Goal: Task Accomplishment & Management: Complete application form

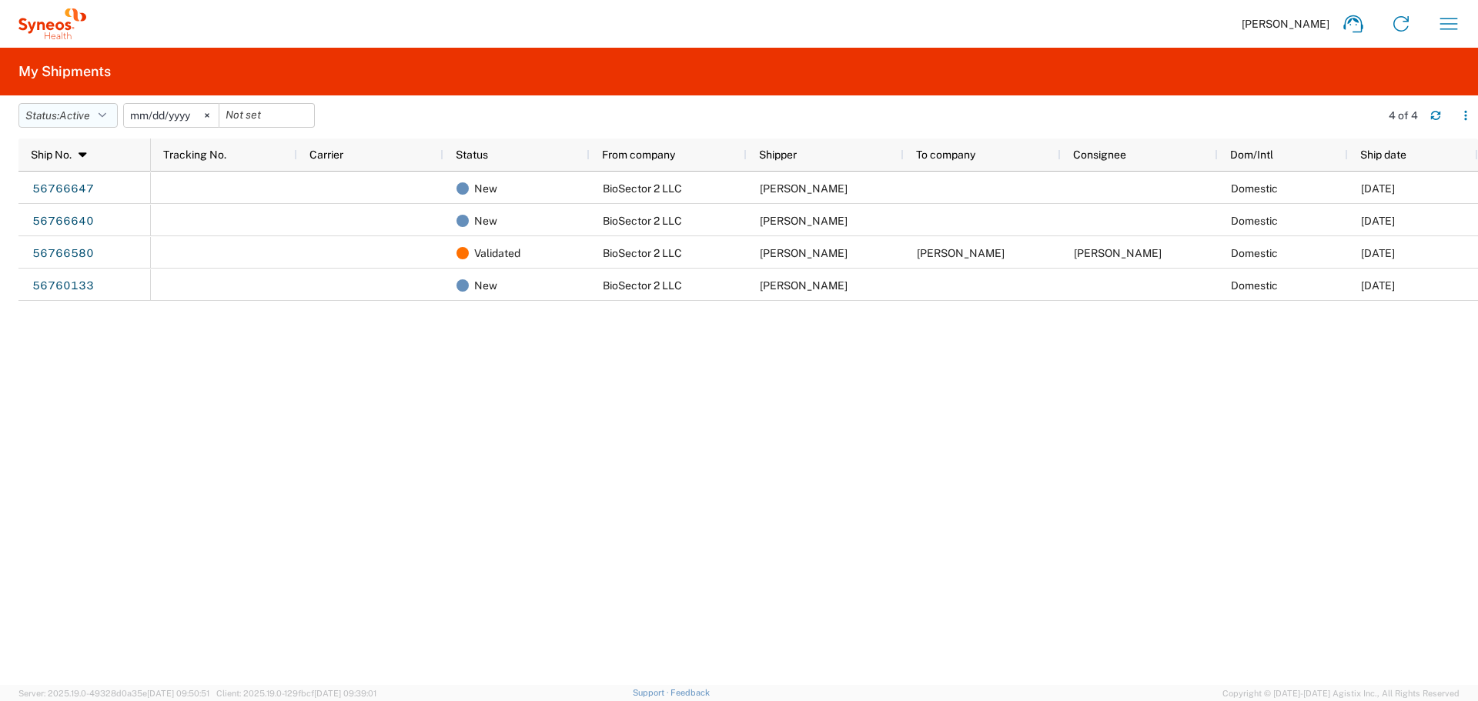
click at [49, 109] on button "Status: Active" at bounding box center [67, 115] width 99 height 25
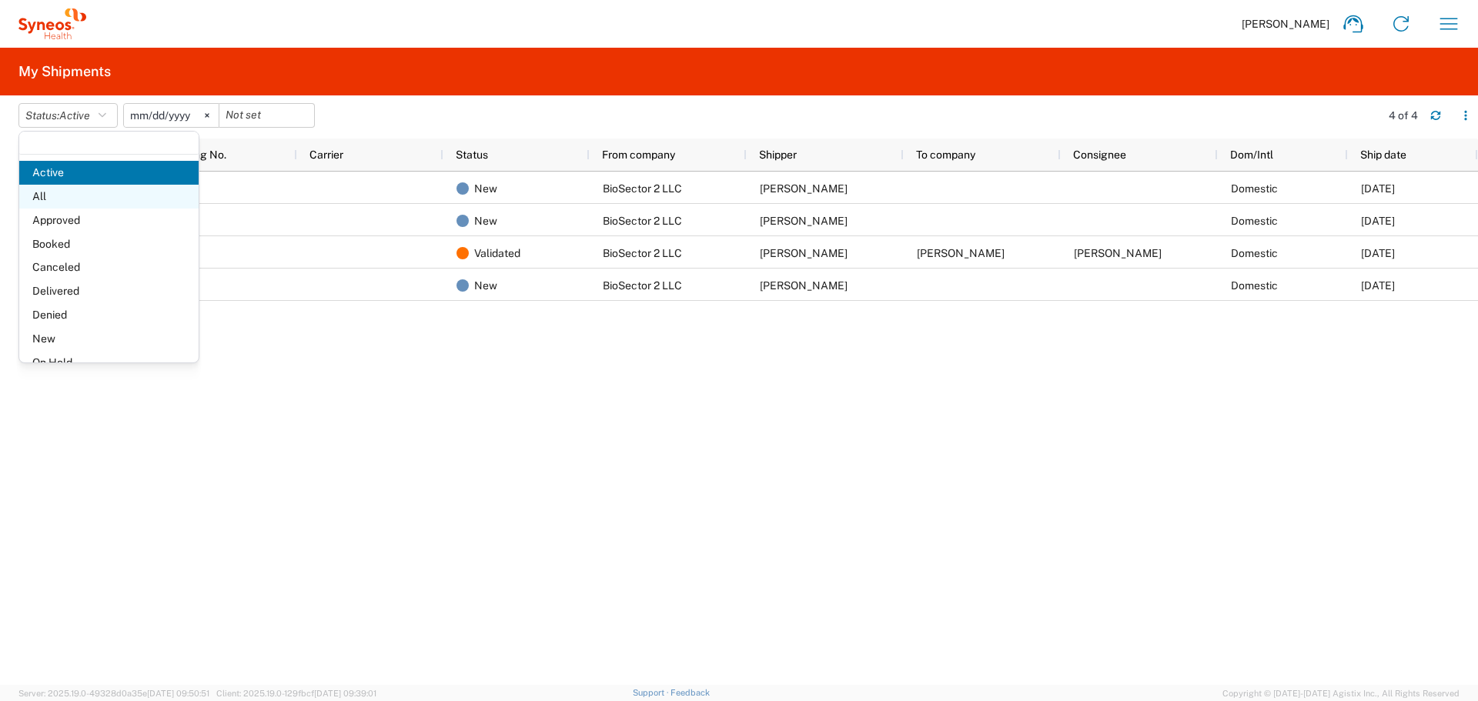
click at [58, 194] on span "All" at bounding box center [108, 197] width 179 height 24
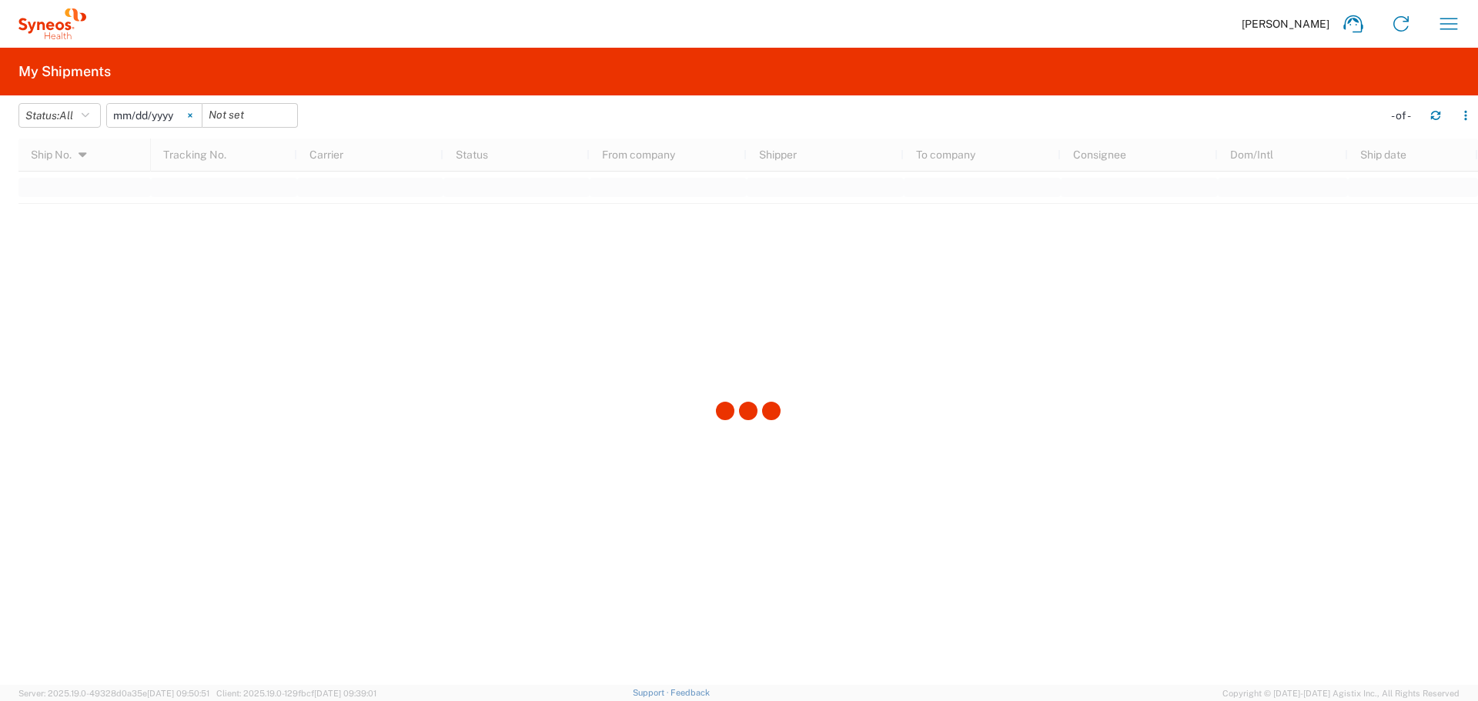
click at [195, 120] on svg-icon at bounding box center [190, 115] width 23 height 23
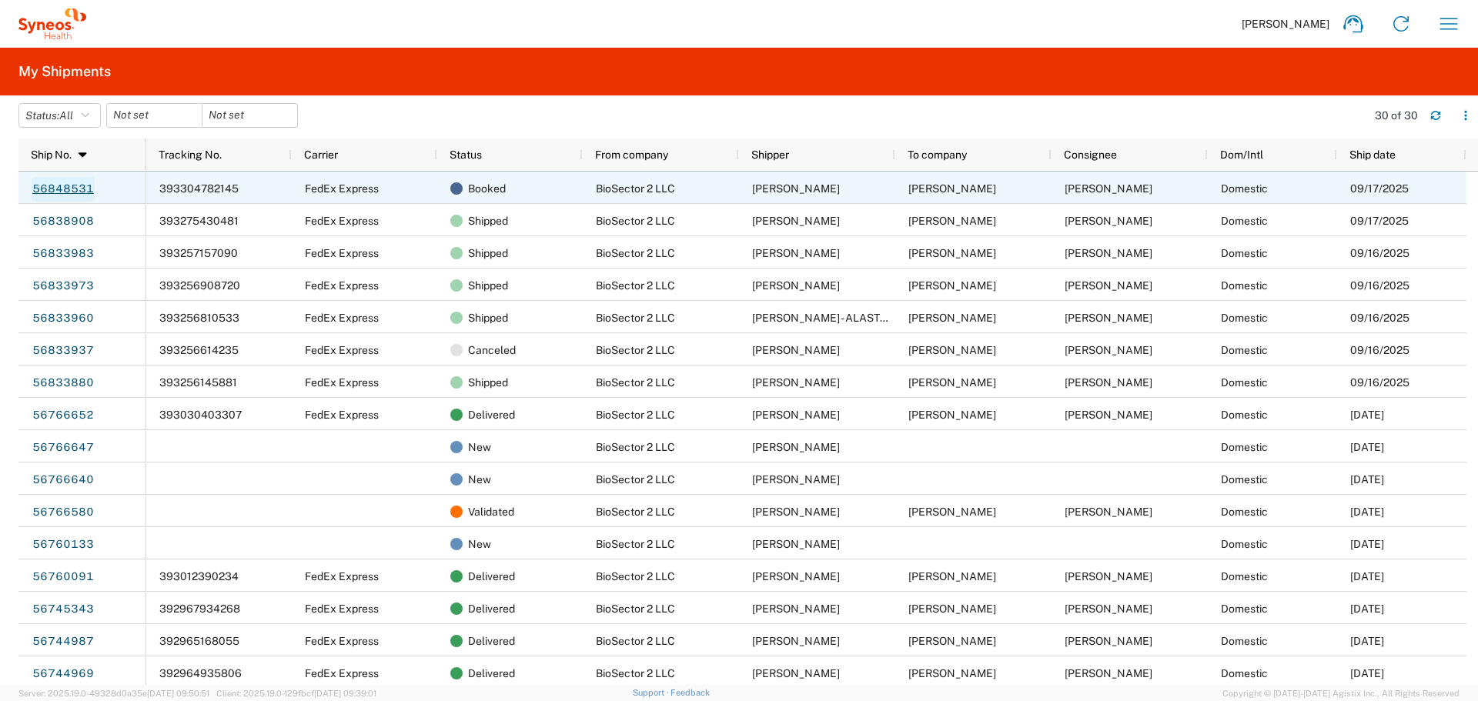
click at [71, 189] on link "56848531" at bounding box center [63, 189] width 63 height 25
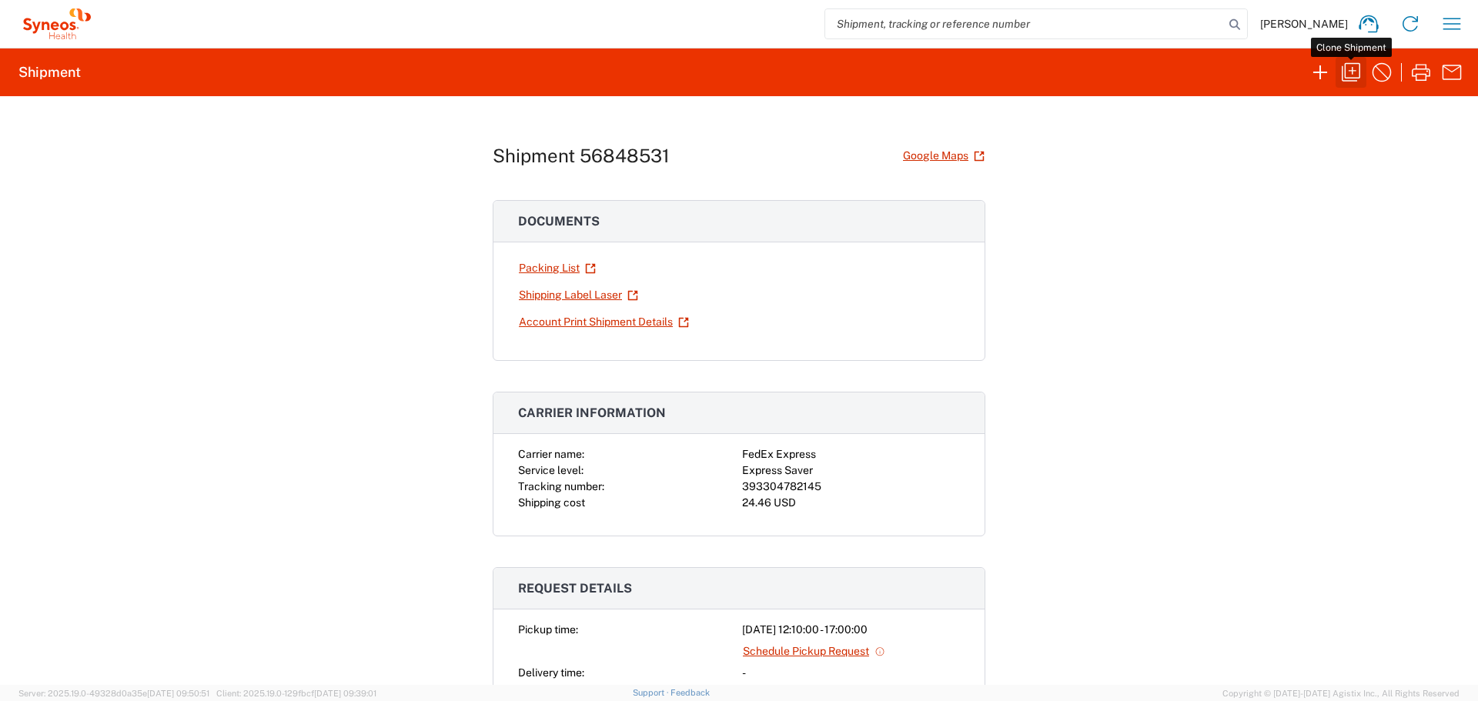
click at [1345, 75] on icon "button" at bounding box center [1351, 72] width 18 height 18
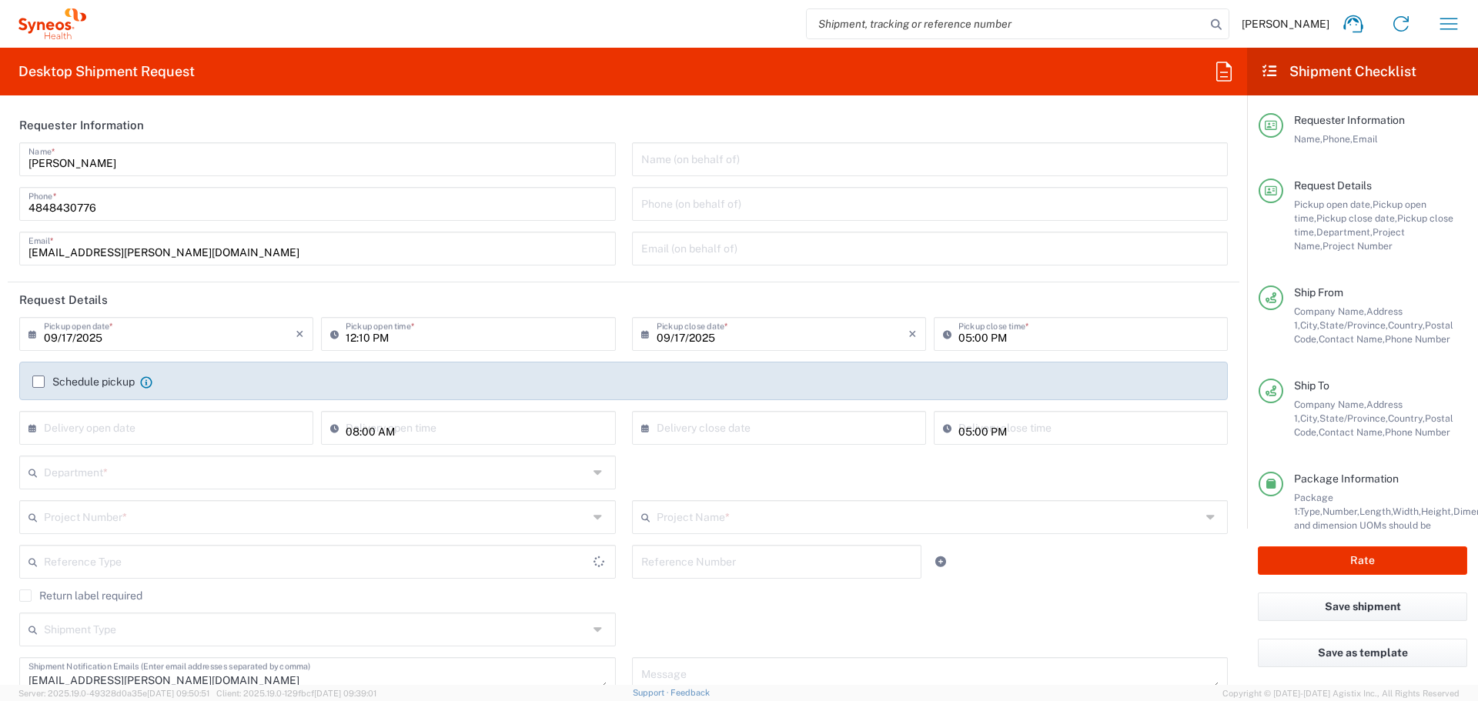
type input "New York"
type input "United States"
type input "Small Box"
type input "Georgia"
type input "USD"
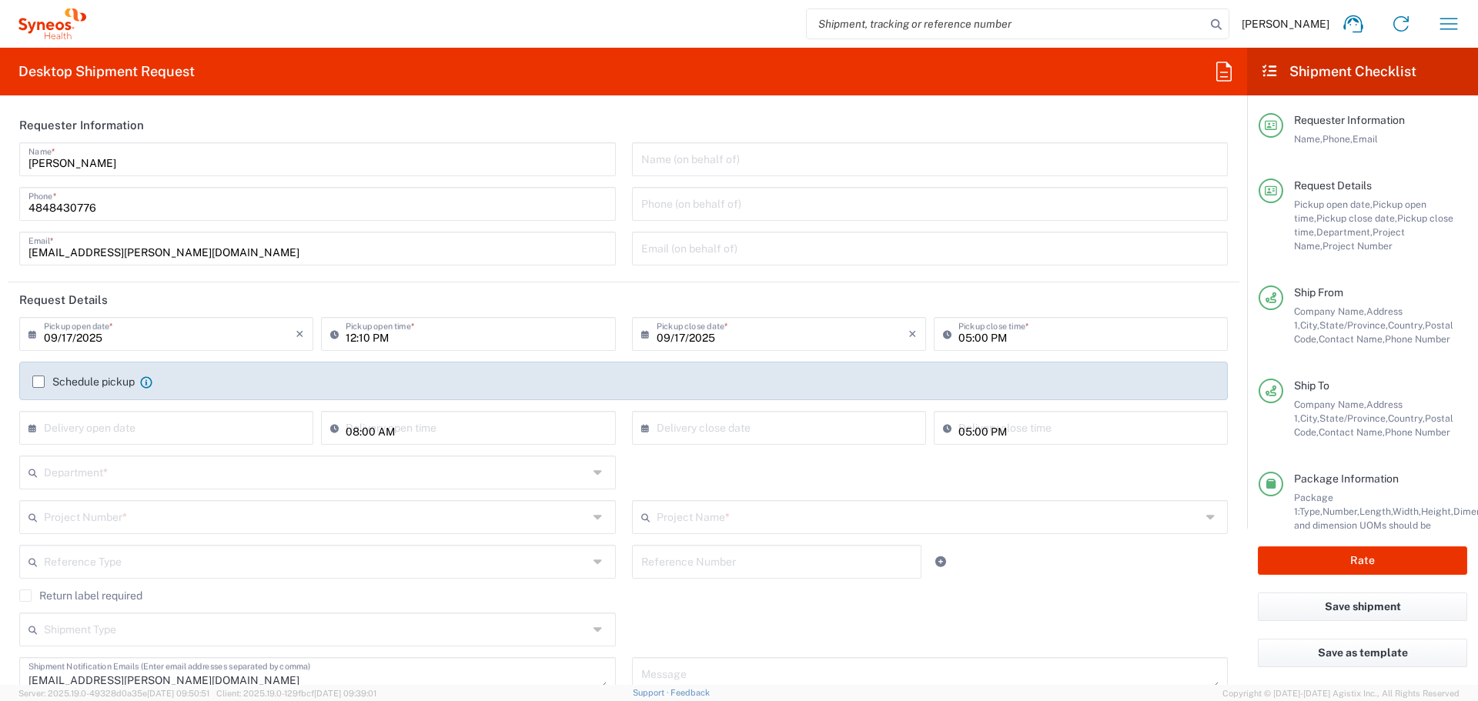
type input "PRUS.B2NY.CL.7071183"
type input "Galderma.GALALA.25.7071183"
type input "BioSector 2 LLC- New York US"
type input "6150"
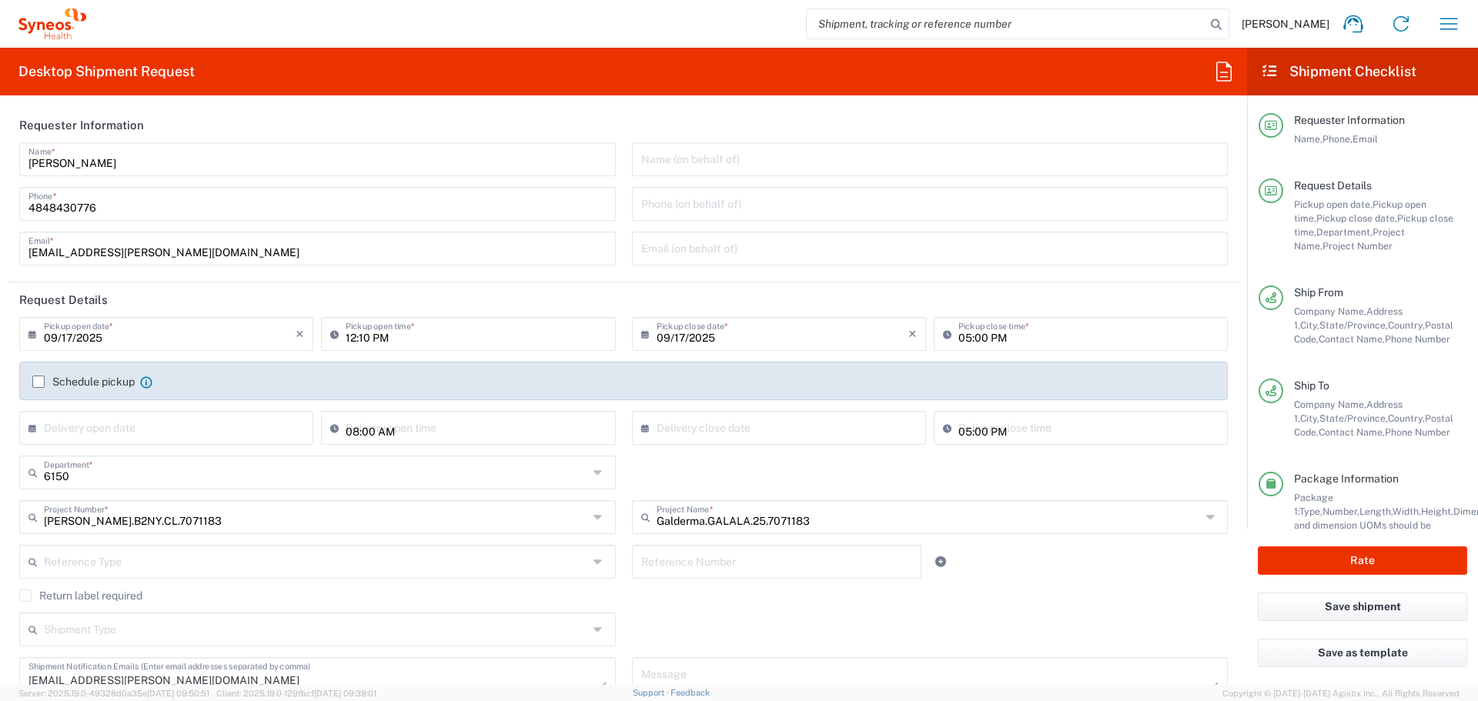
click at [357, 347] on div "12:10 PM Pickup open time *" at bounding box center [468, 334] width 294 height 34
type input "3:30"
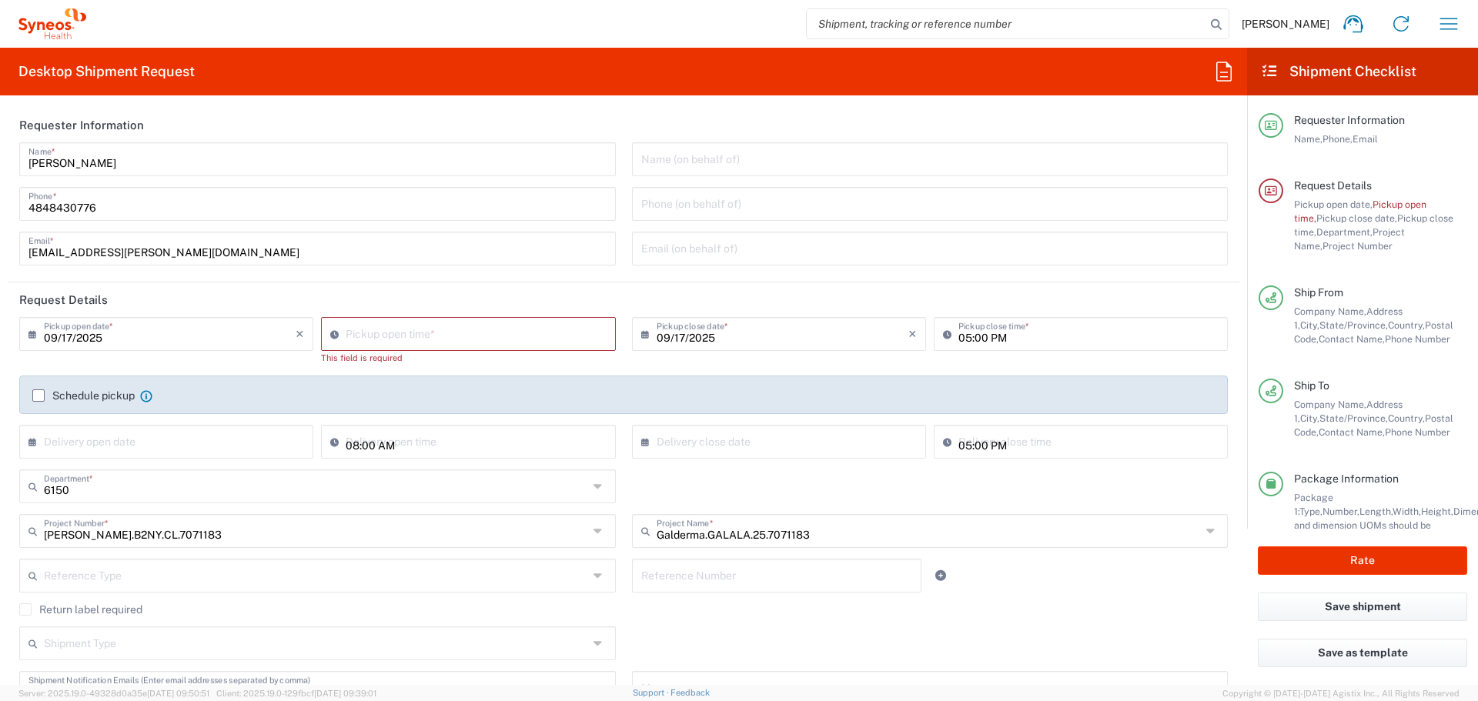
click at [360, 296] on header "Request Details" at bounding box center [624, 300] width 1232 height 35
click at [379, 329] on input "03:18 PM" at bounding box center [476, 333] width 260 height 27
click at [395, 335] on input "03:18 PM" at bounding box center [476, 333] width 260 height 27
click at [366, 335] on input "03:18 PM" at bounding box center [476, 333] width 260 height 27
type input "03:30 PM"
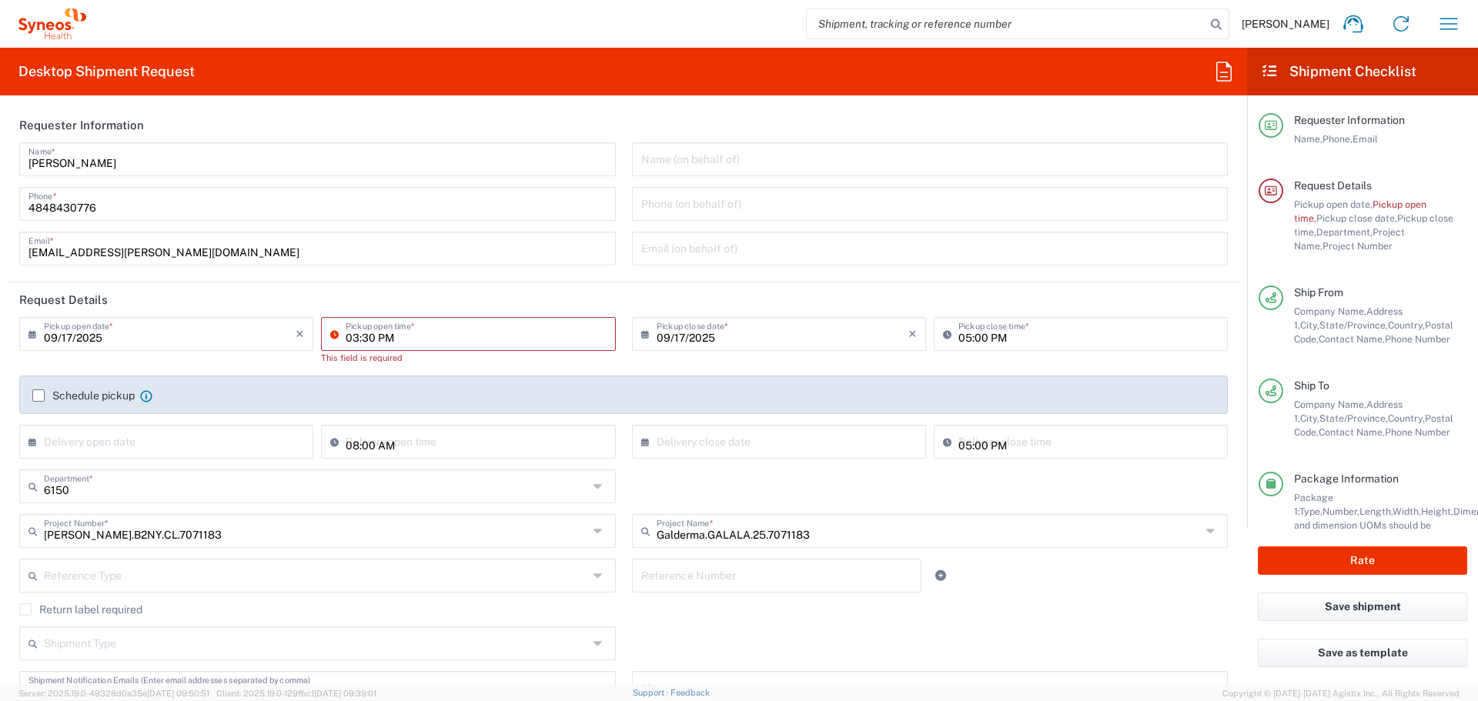
click at [492, 293] on header "Request Details" at bounding box center [624, 300] width 1232 height 35
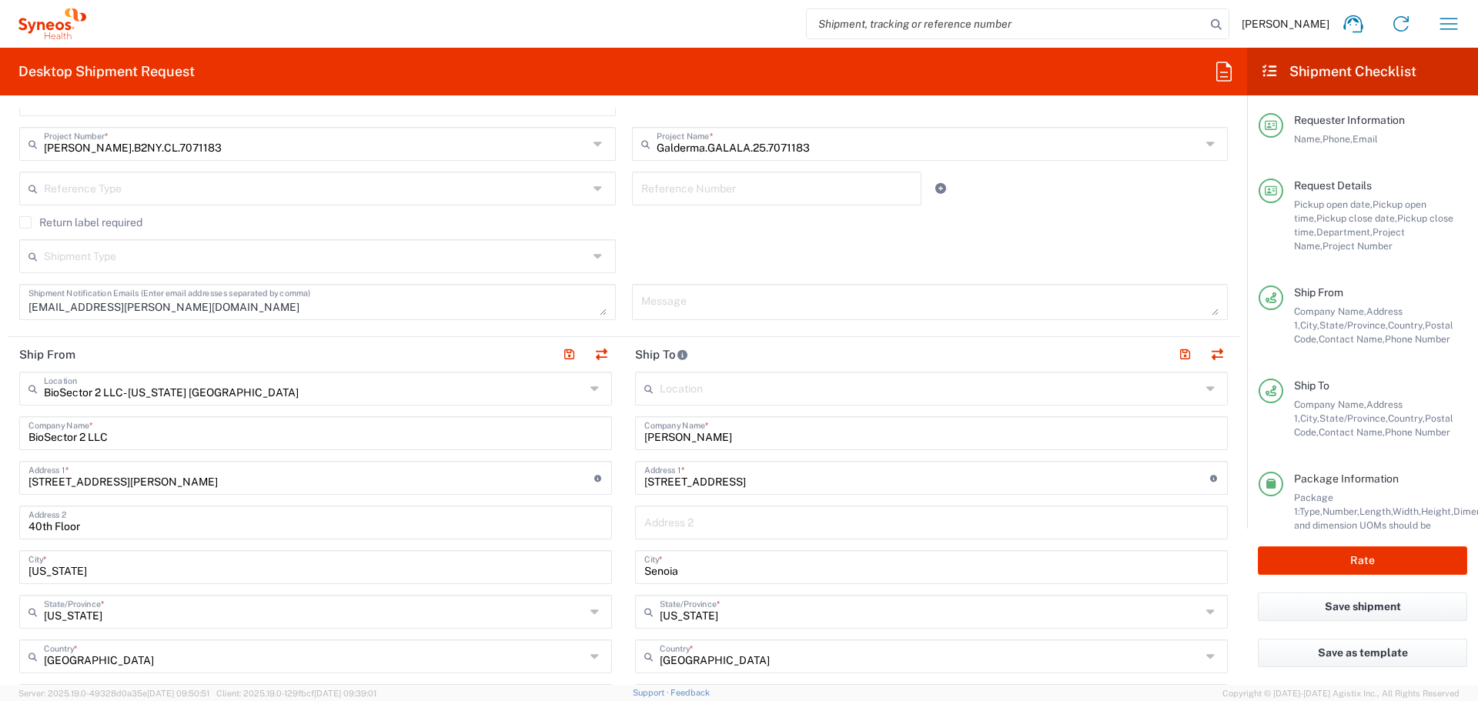
scroll to position [373, 0]
click at [725, 429] on input "Michelle Sandland" at bounding box center [931, 433] width 574 height 27
paste input "Richard Majchrzak Studio"
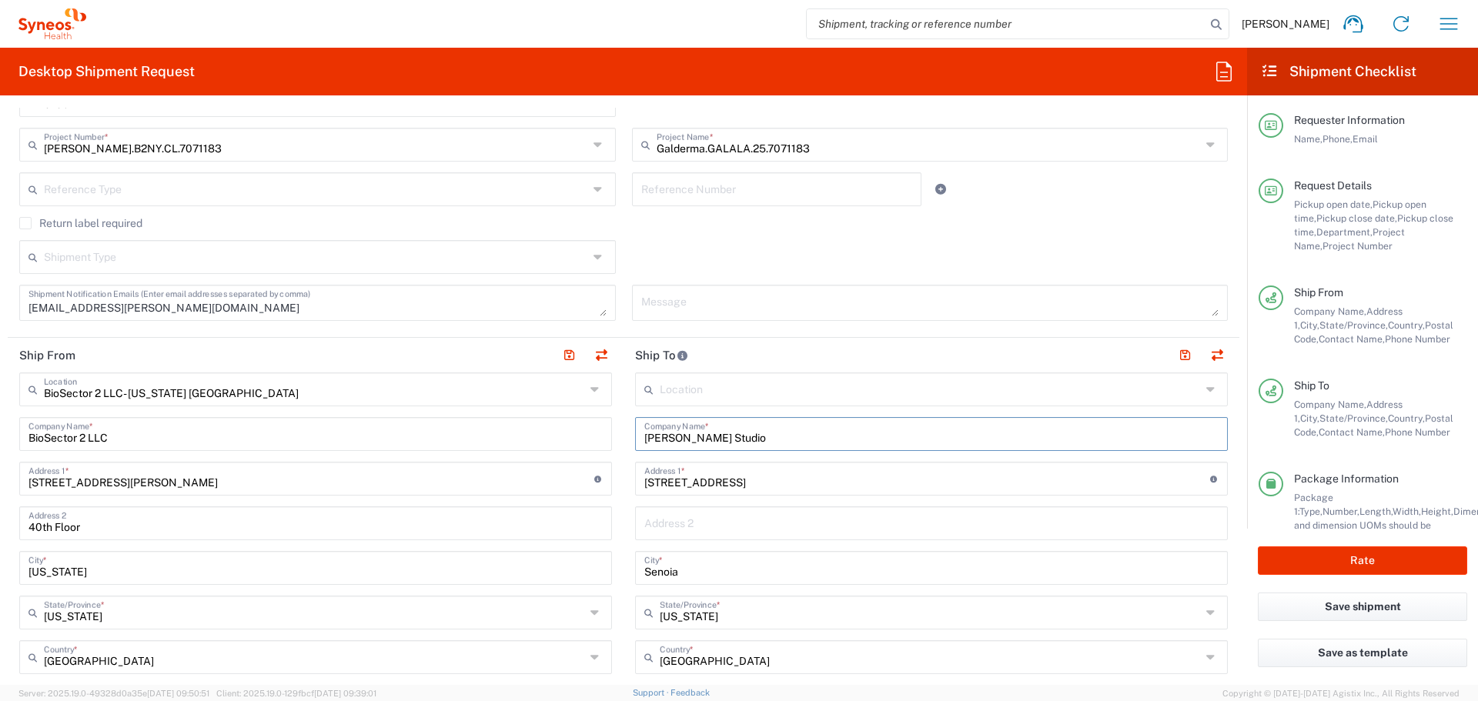
type input "Richard Majchrzak Studio"
click at [692, 480] on input "285 Traditions Way" at bounding box center [927, 477] width 566 height 27
paste input "148 Weirfield Street"
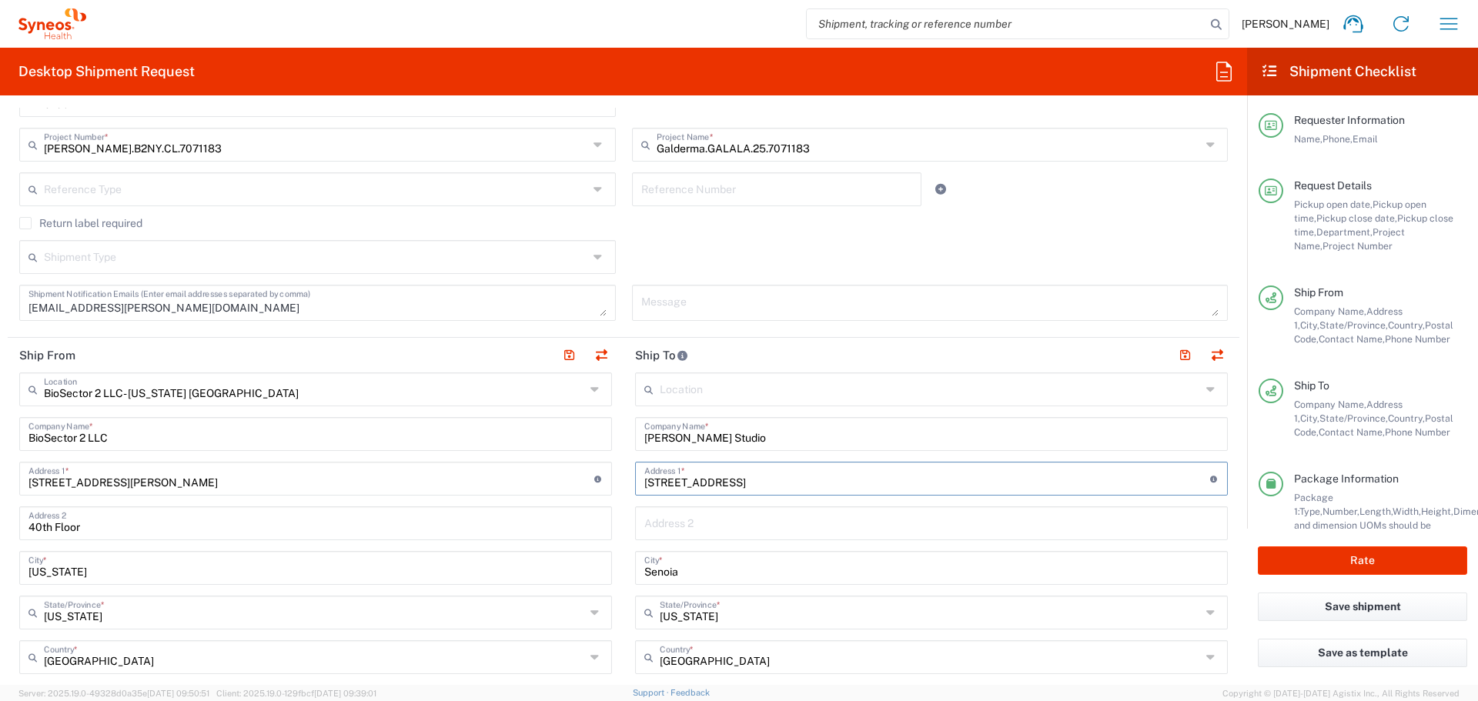
type input "148 Weirfield Street"
click at [711, 525] on input "text" at bounding box center [931, 522] width 574 height 27
paste input "Ground Floor"
type input "Ground Floor"
click at [663, 575] on input "Senoia" at bounding box center [931, 567] width 574 height 27
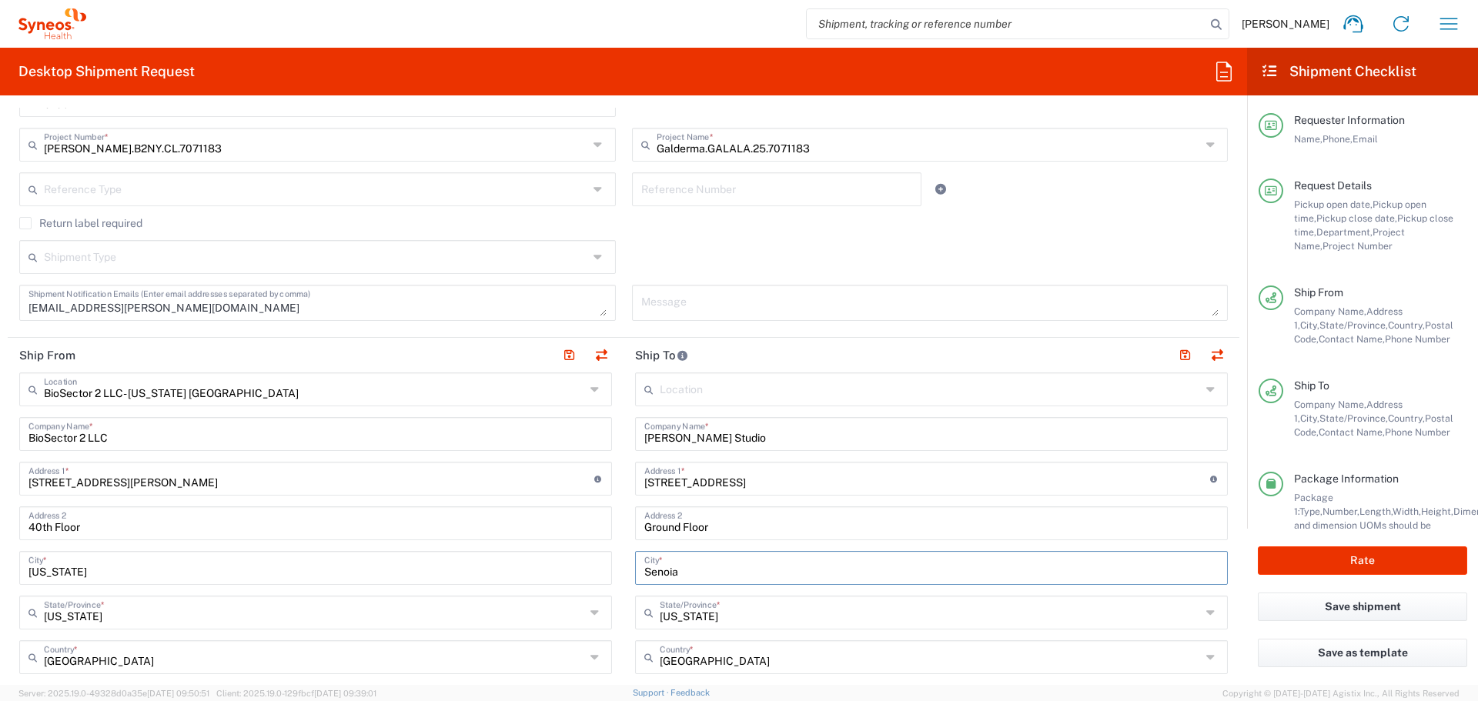
click at [663, 575] on input "Senoia" at bounding box center [931, 567] width 574 height 27
type input "Brooklyn"
click at [684, 623] on input "text" at bounding box center [930, 611] width 541 height 27
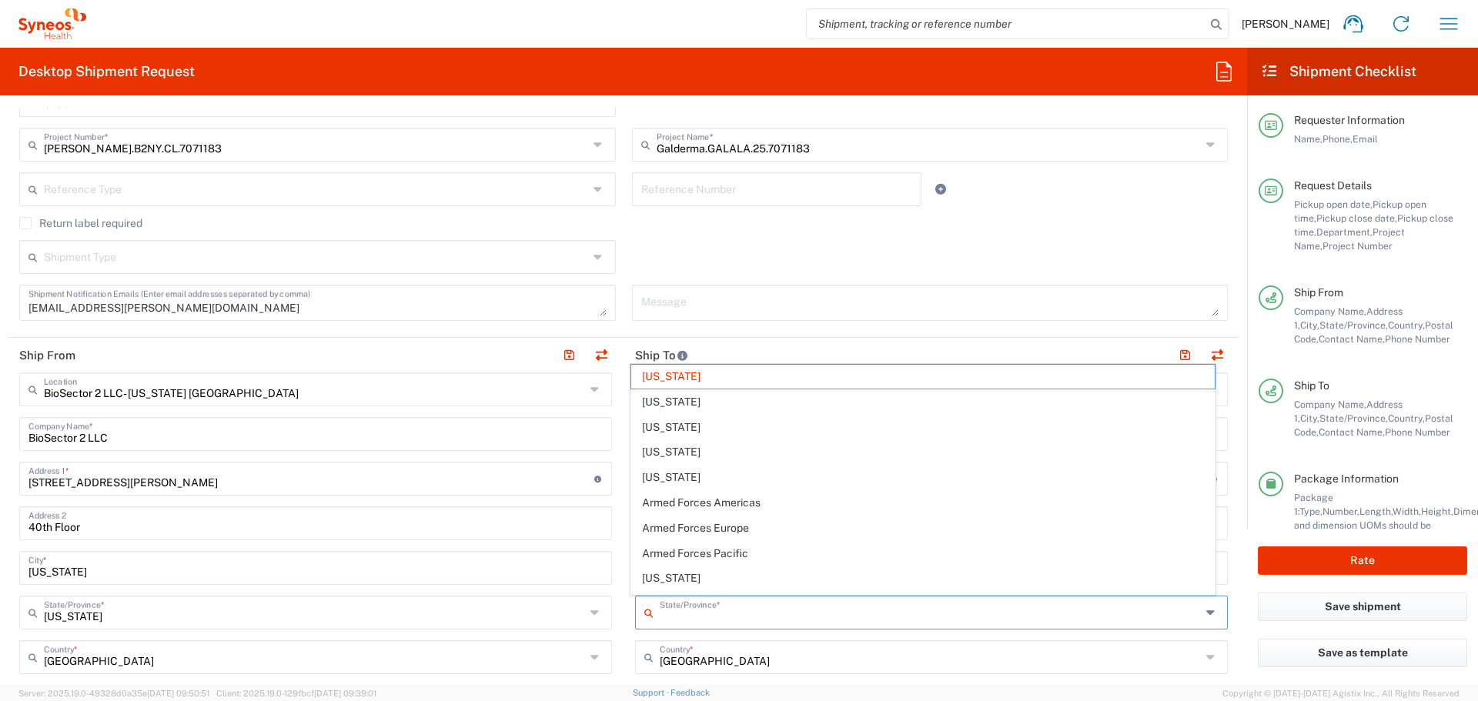
click at [684, 623] on input "text" at bounding box center [930, 611] width 541 height 27
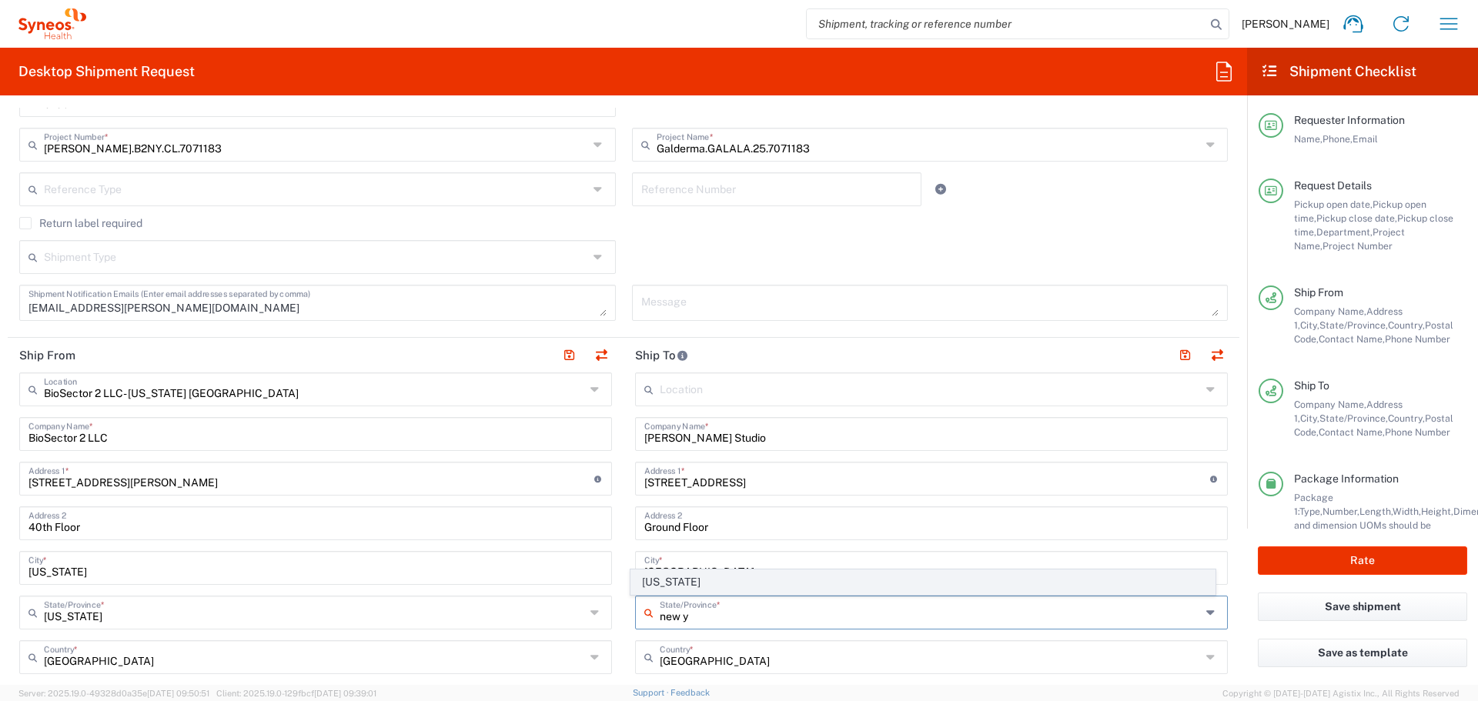
click at [661, 585] on span "New York" at bounding box center [923, 583] width 584 height 24
type input "New York"
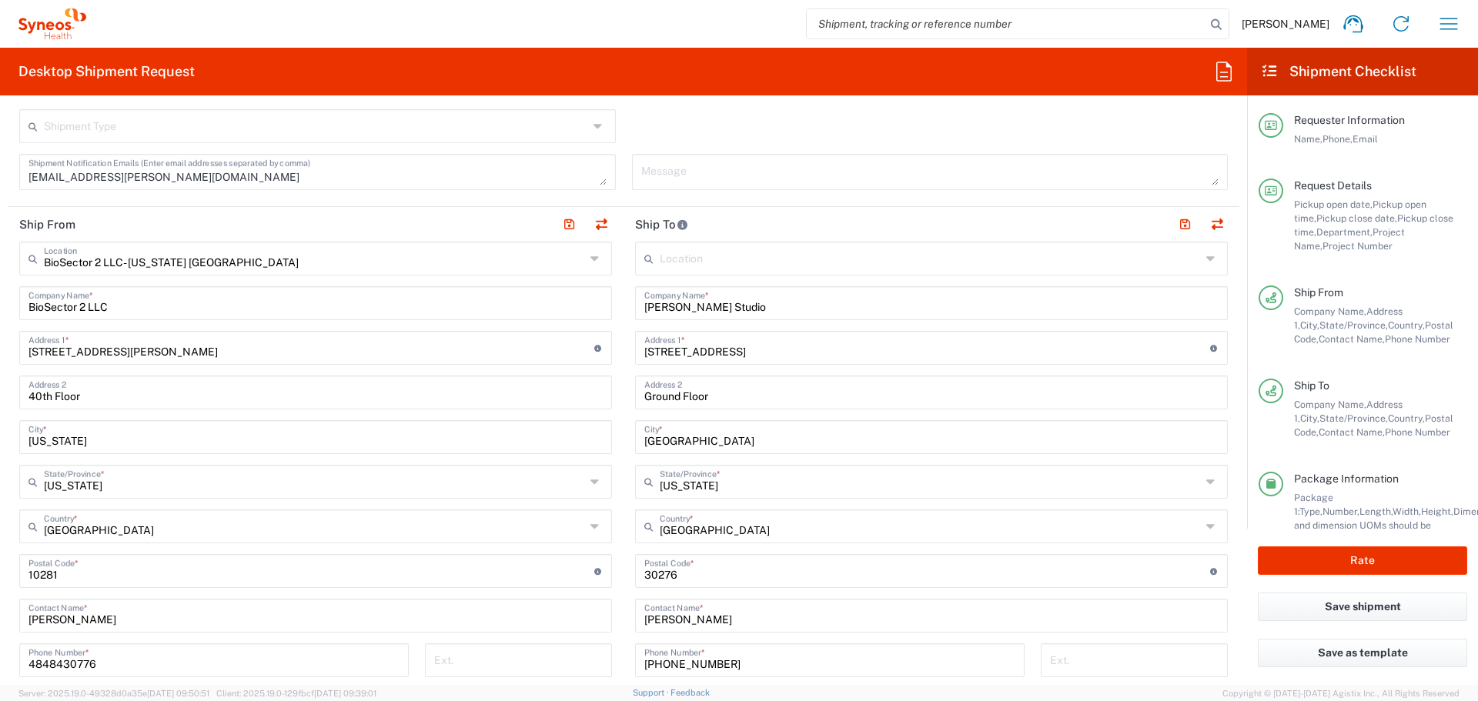
scroll to position [503, 0]
click at [670, 579] on input "undefined" at bounding box center [927, 570] width 566 height 27
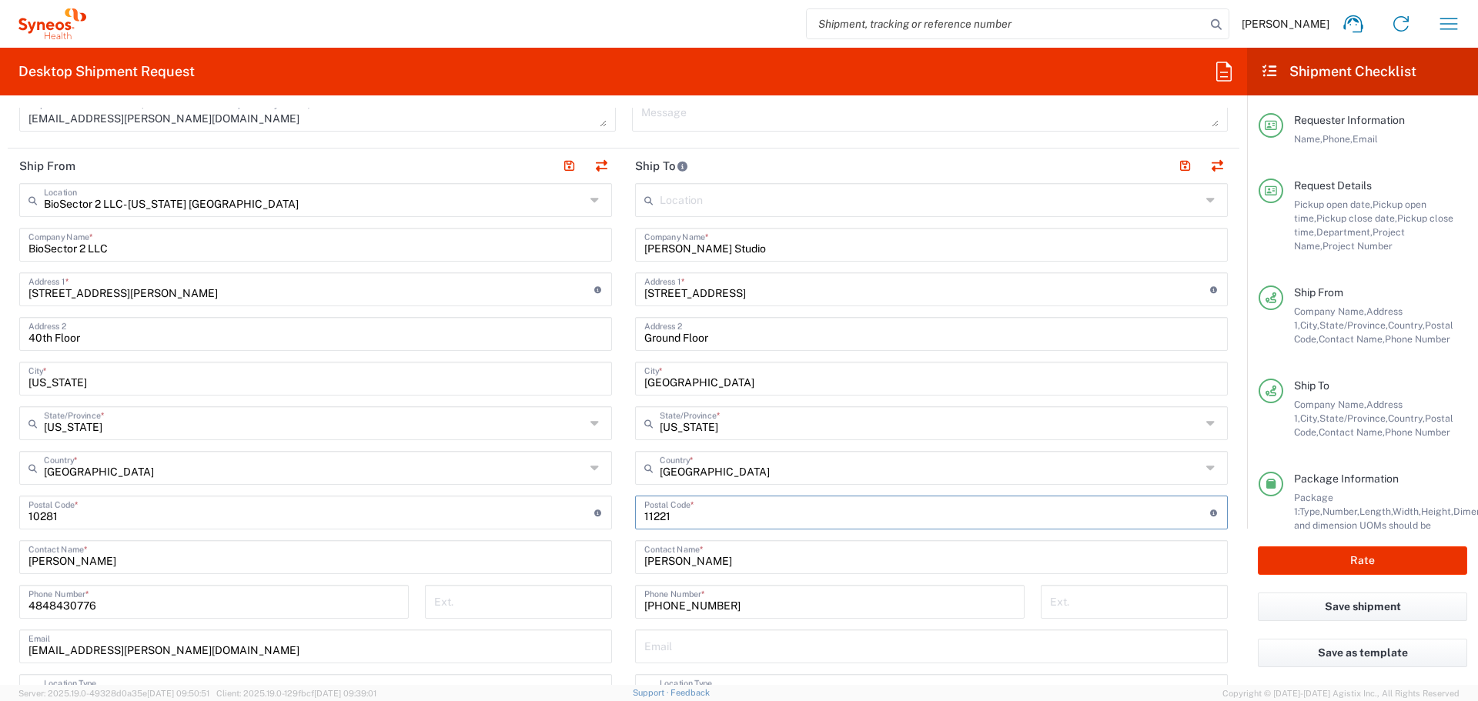
scroll to position [566, 0]
type input "11221"
drag, startPoint x: 730, startPoint y: 246, endPoint x: 577, endPoint y: 241, distance: 153.3
click at [577, 241] on div "Ship From BioSector 2 LLC- New York US Location BioSector 2 LLC- New York US Ad…" at bounding box center [624, 489] width 1232 height 688
click at [680, 549] on input "Michelle Sandland" at bounding box center [931, 552] width 574 height 27
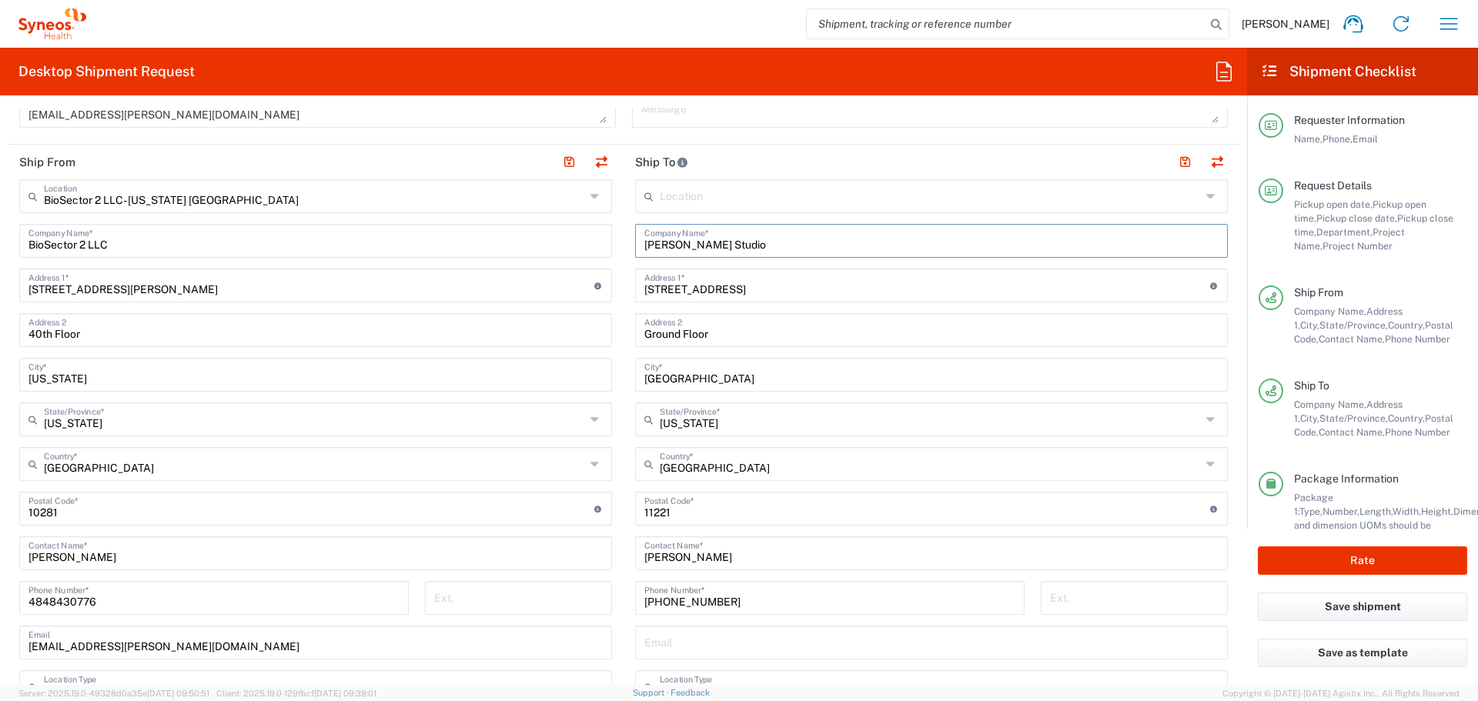
click at [680, 549] on input "Michelle Sandland" at bounding box center [931, 552] width 574 height 27
paste input "Richard Majchrzak"
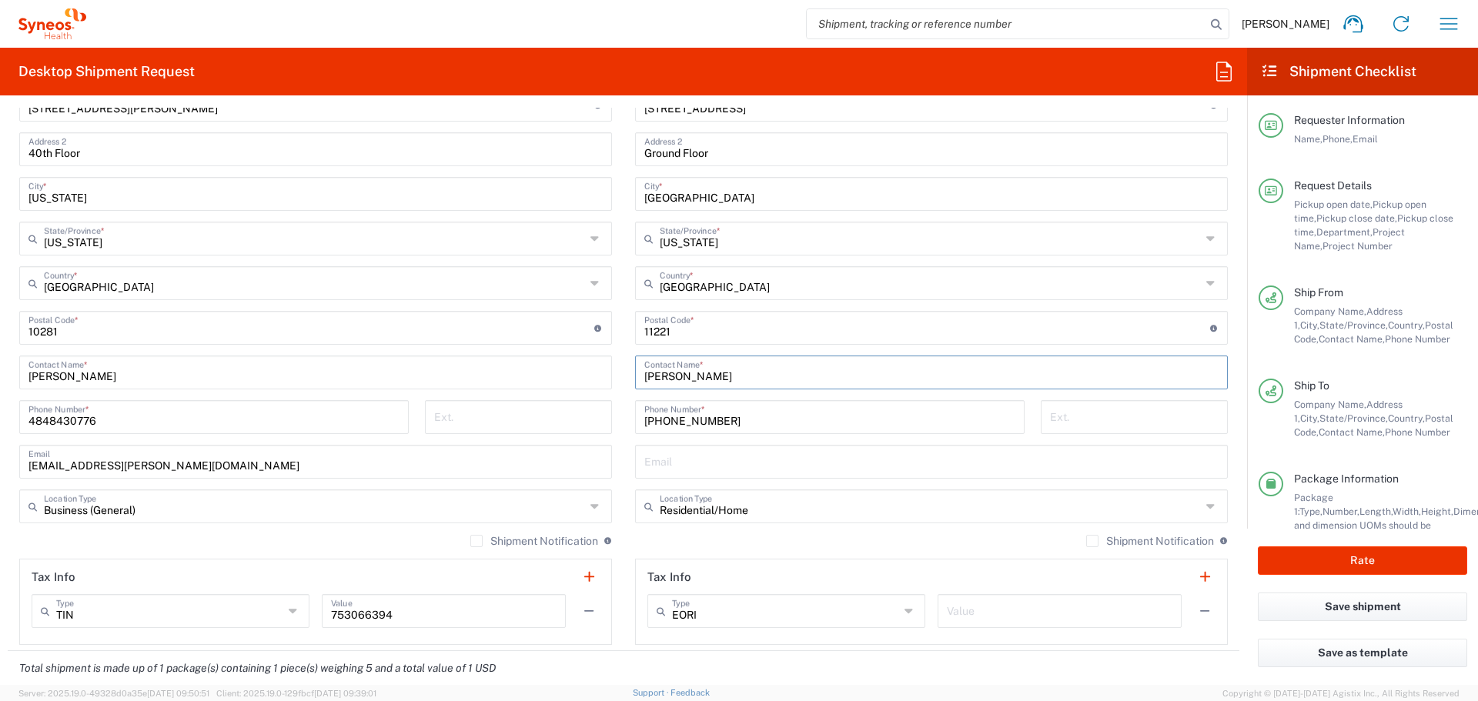
type input "Richard Majchrzak"
click at [685, 415] on input "914-400-9707" at bounding box center [829, 416] width 371 height 27
type input "4848430776"
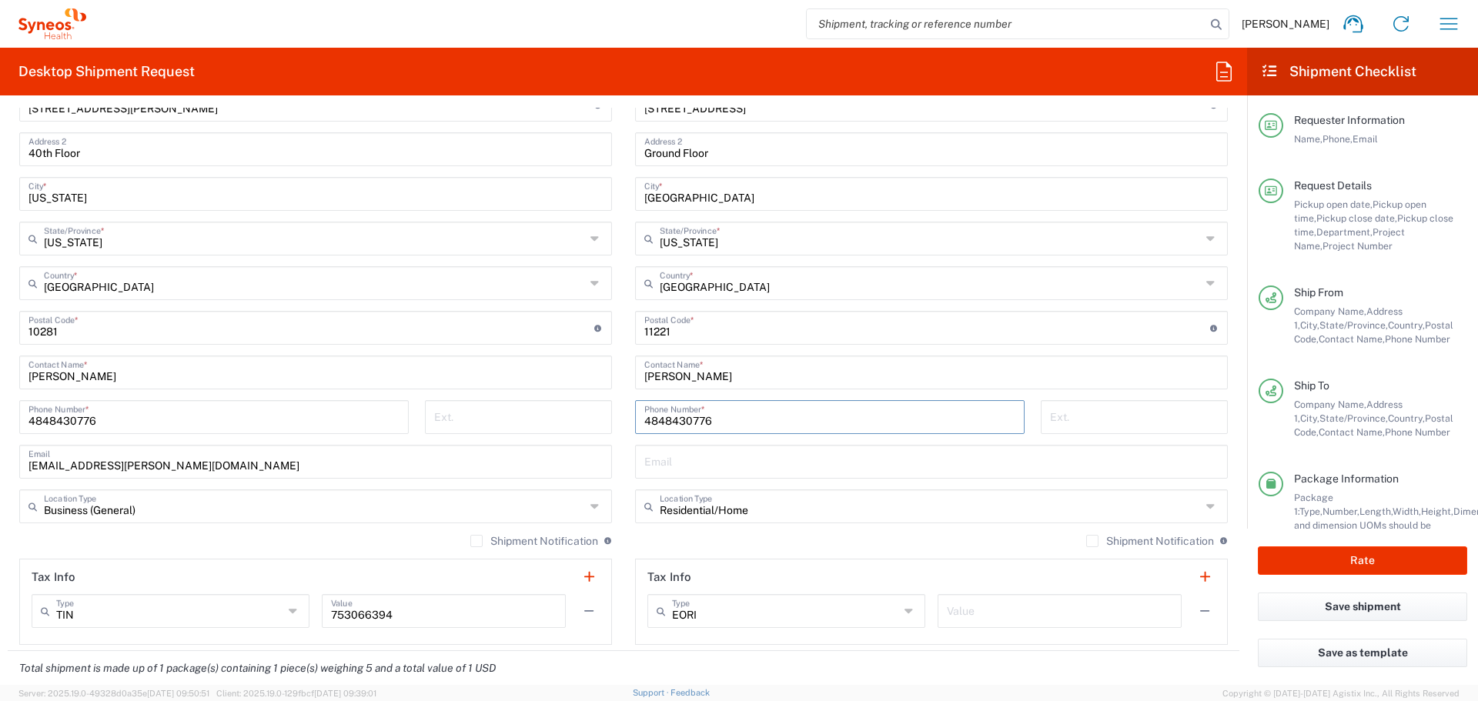
click at [687, 508] on input "Residential/Home" at bounding box center [930, 505] width 541 height 27
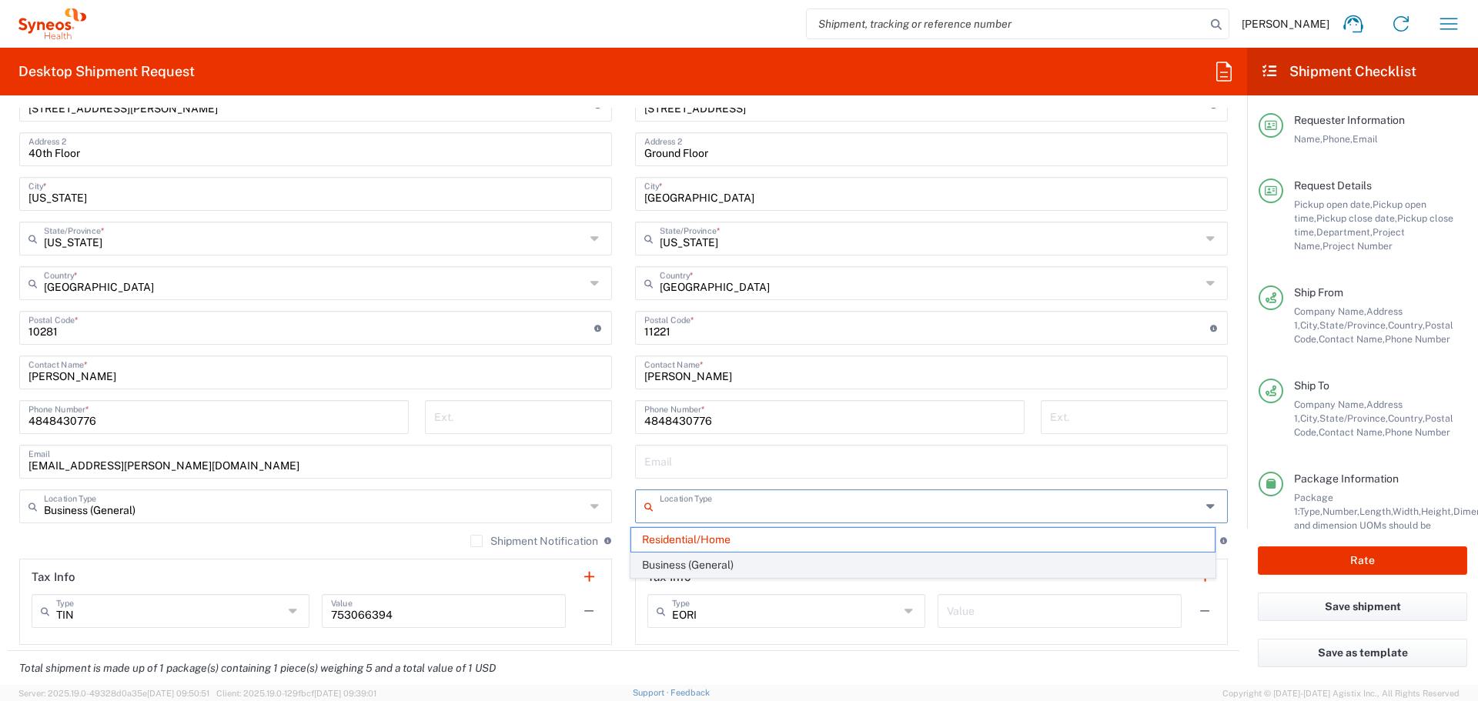
click at [710, 561] on span "Business (General)" at bounding box center [923, 566] width 584 height 24
type input "Business (General)"
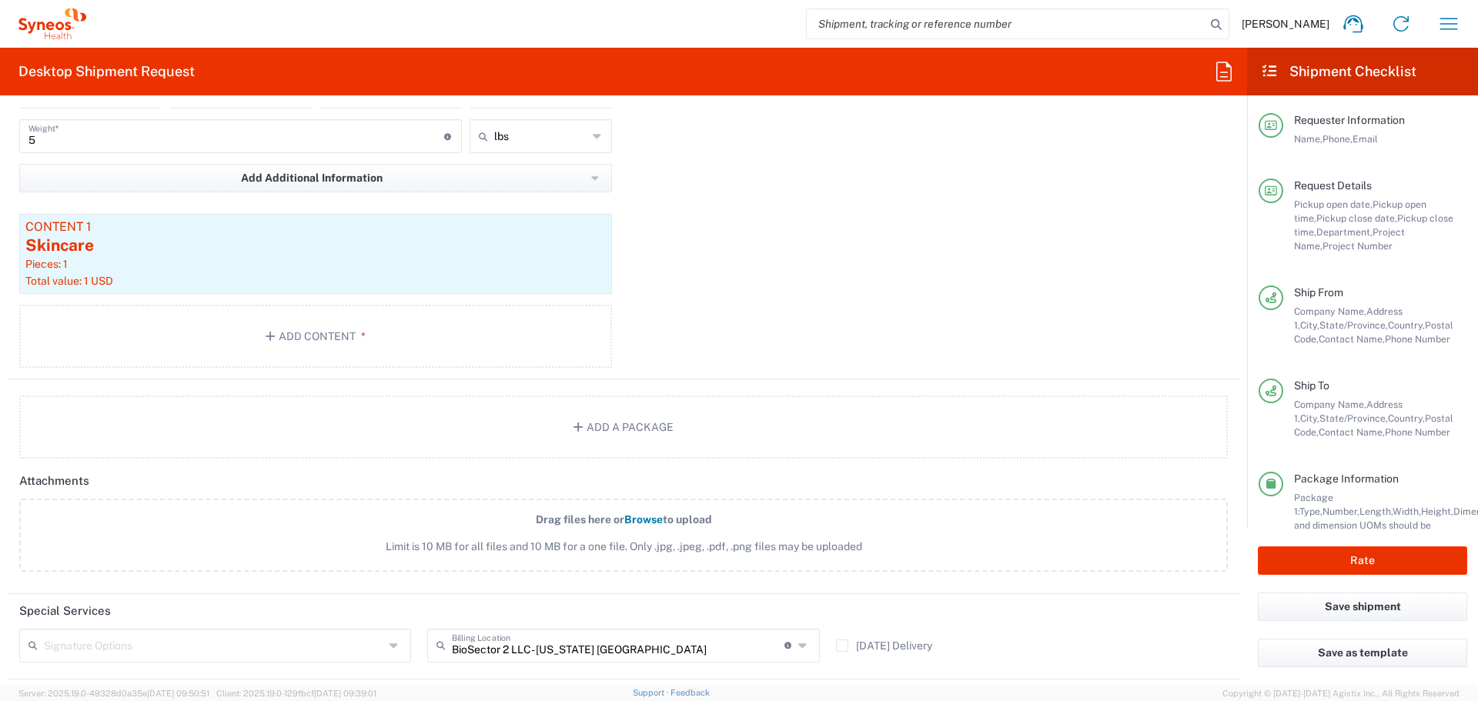
scroll to position [1754, 0]
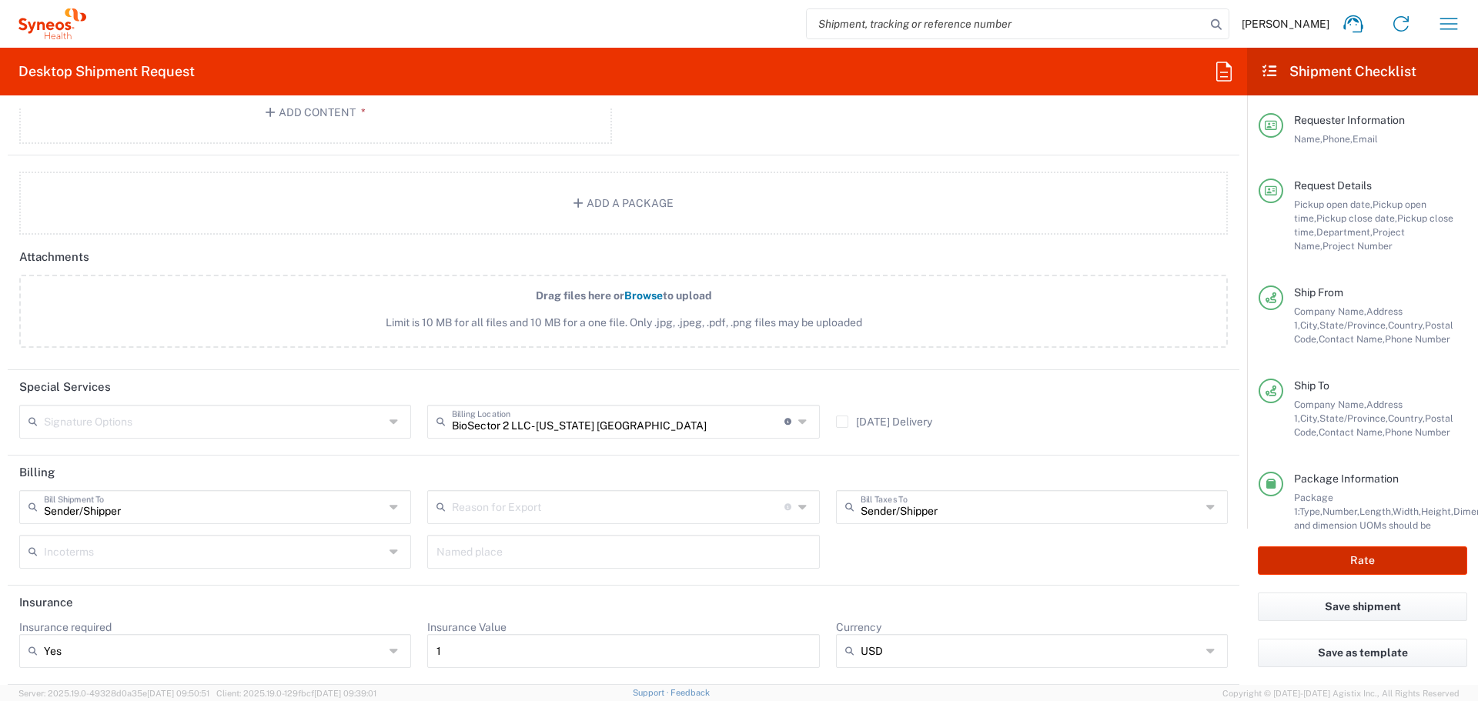
click at [1385, 552] on button "Rate" at bounding box center [1362, 561] width 209 height 28
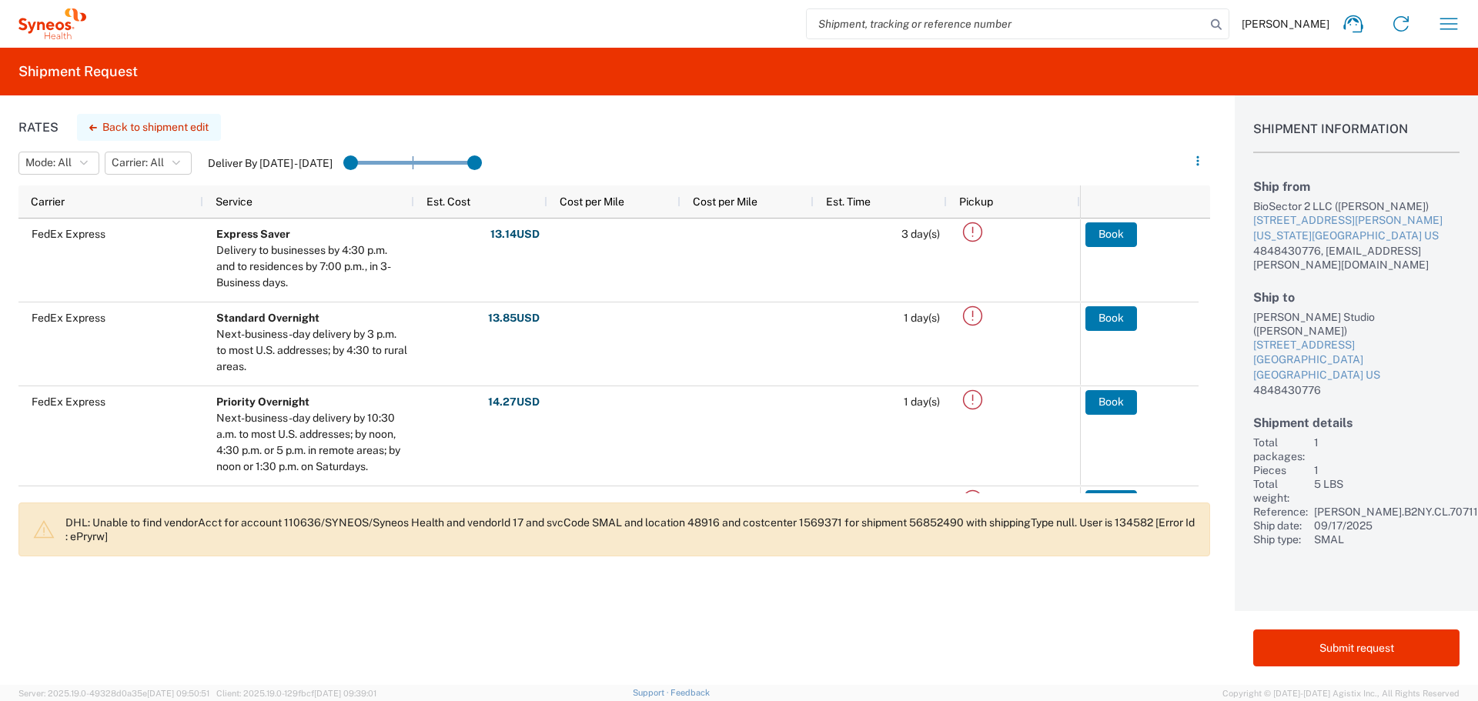
click at [126, 124] on button "Back to shipment edit" at bounding box center [149, 127] width 144 height 27
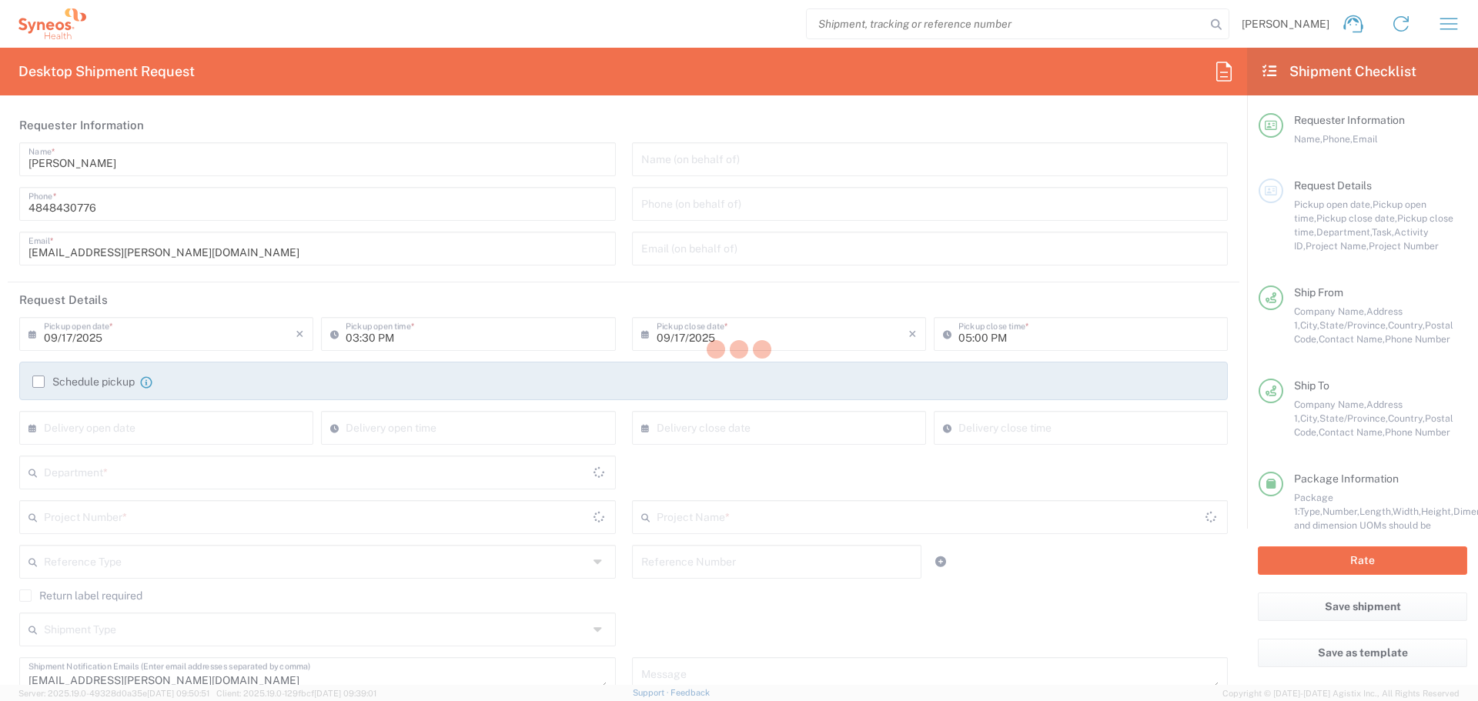
type input "New York"
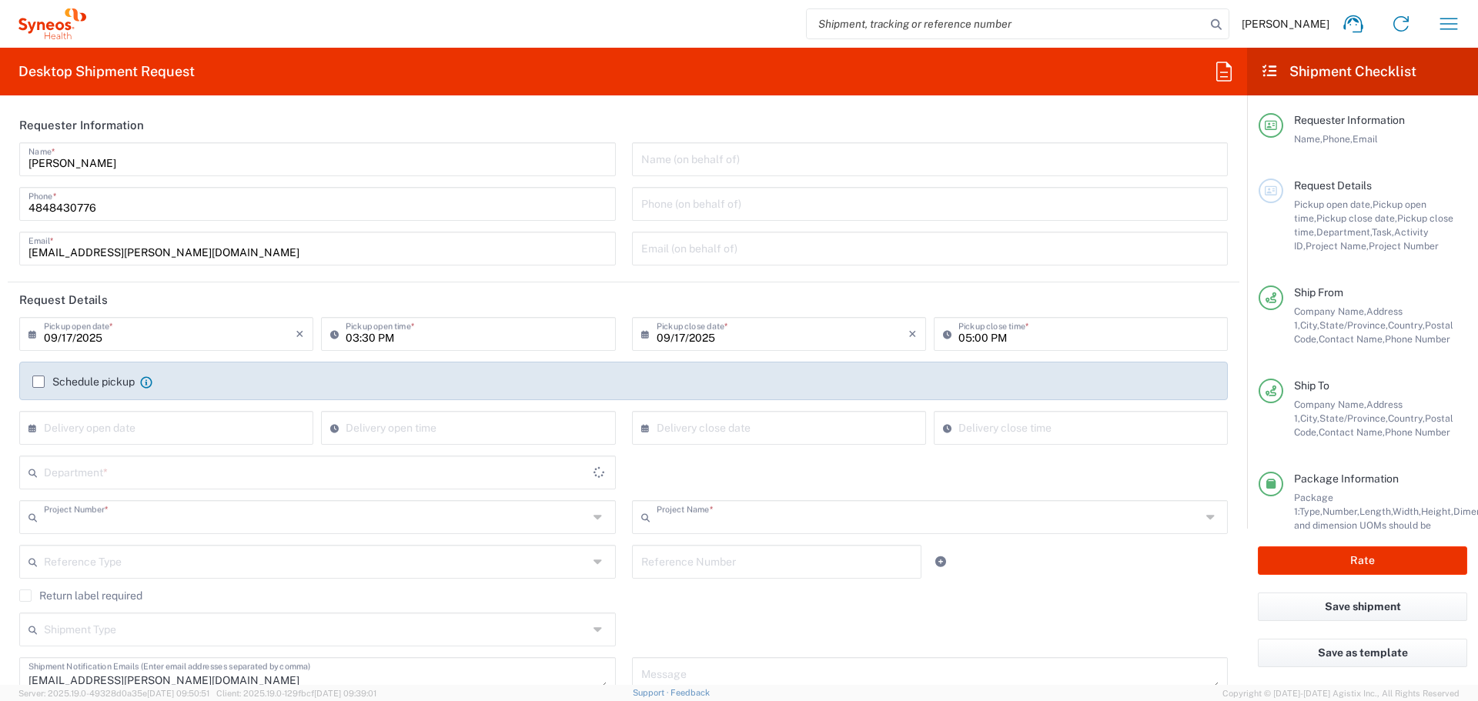
type input "PRUS.B2NY.CL.7071183"
type input "Galderma.GALALA.25.7071183"
type input "Small Box"
type input "6150"
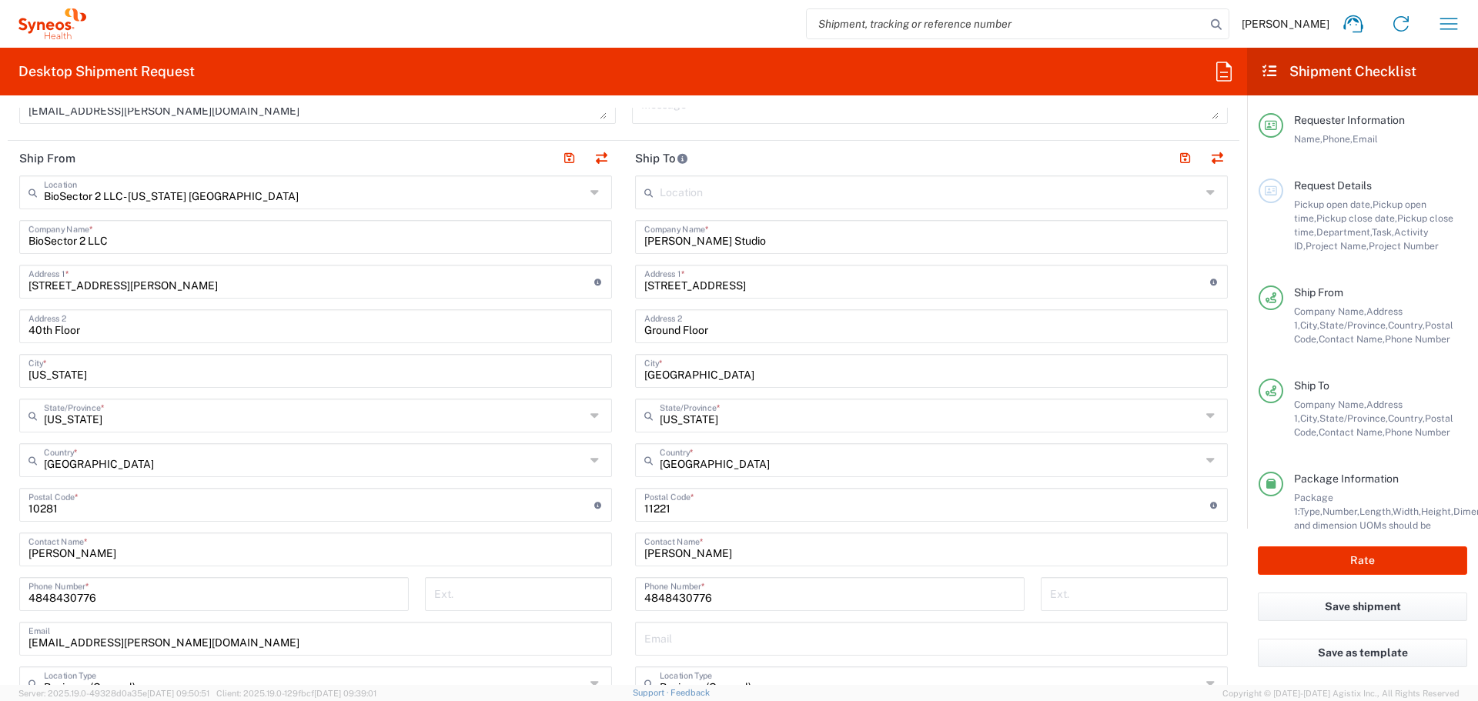
scroll to position [571, 0]
click at [743, 600] on input "4848430776" at bounding box center [829, 592] width 371 height 27
paste input "646-812-5299"
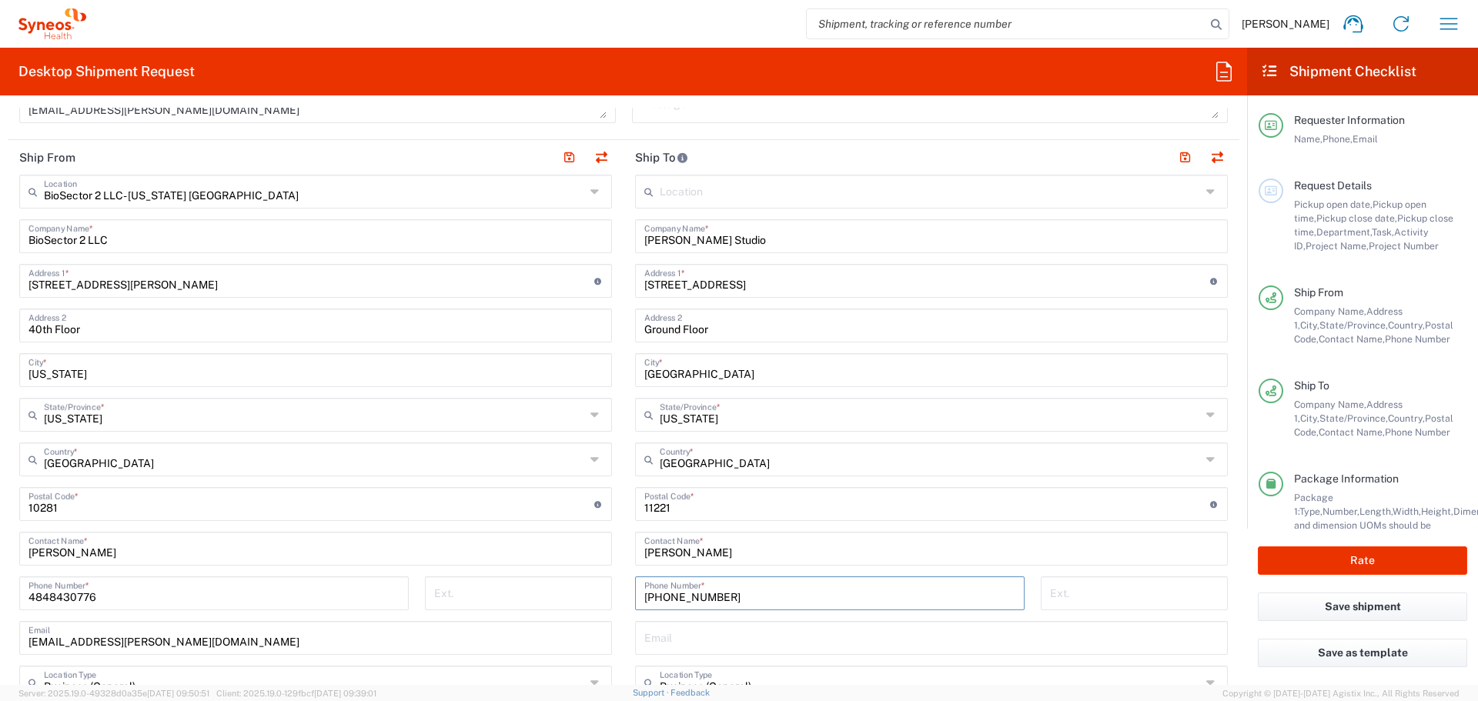
scroll to position [713, 0]
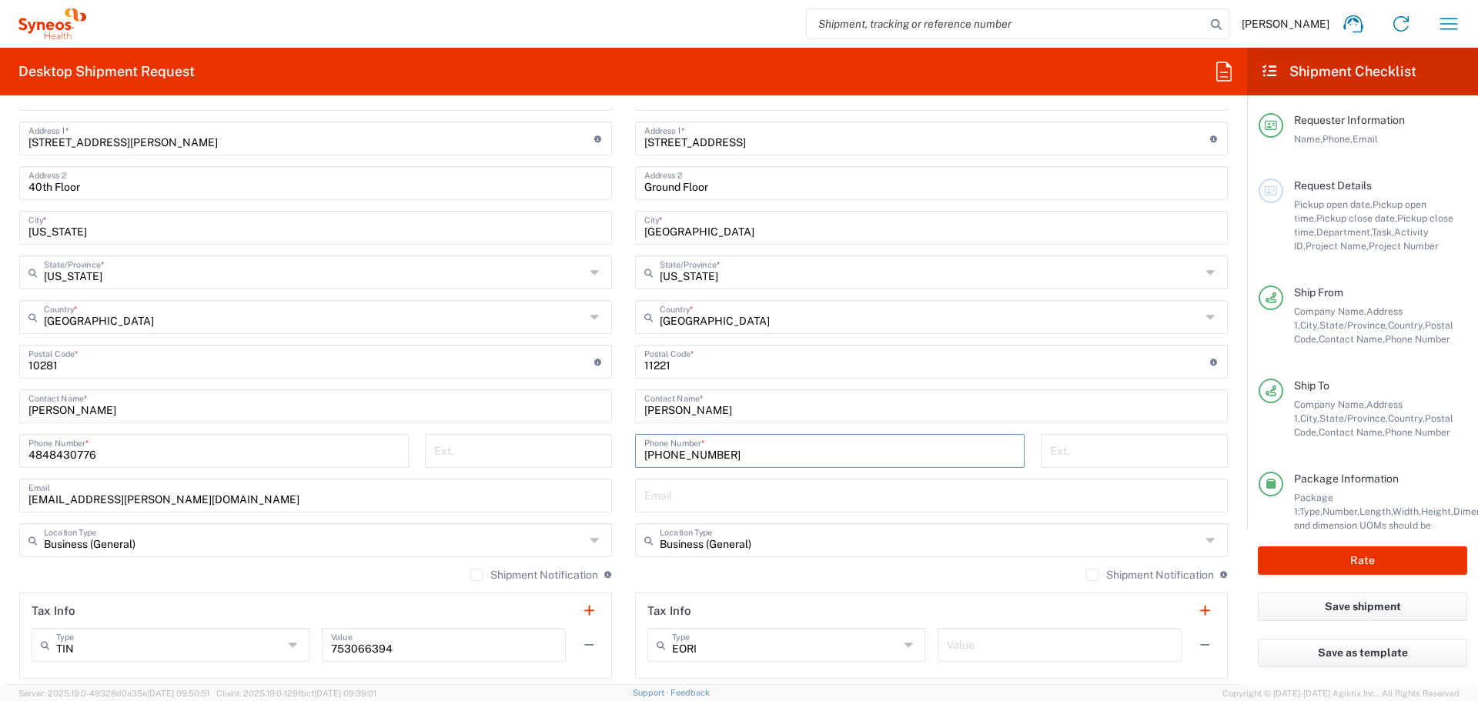
type input "646-812-5299"
click at [166, 415] on input "Grace Hennigan" at bounding box center [315, 405] width 574 height 27
type input "Grace Hennigan - ALASTIN Skincare"
click at [1370, 567] on button "Rate" at bounding box center [1362, 561] width 209 height 28
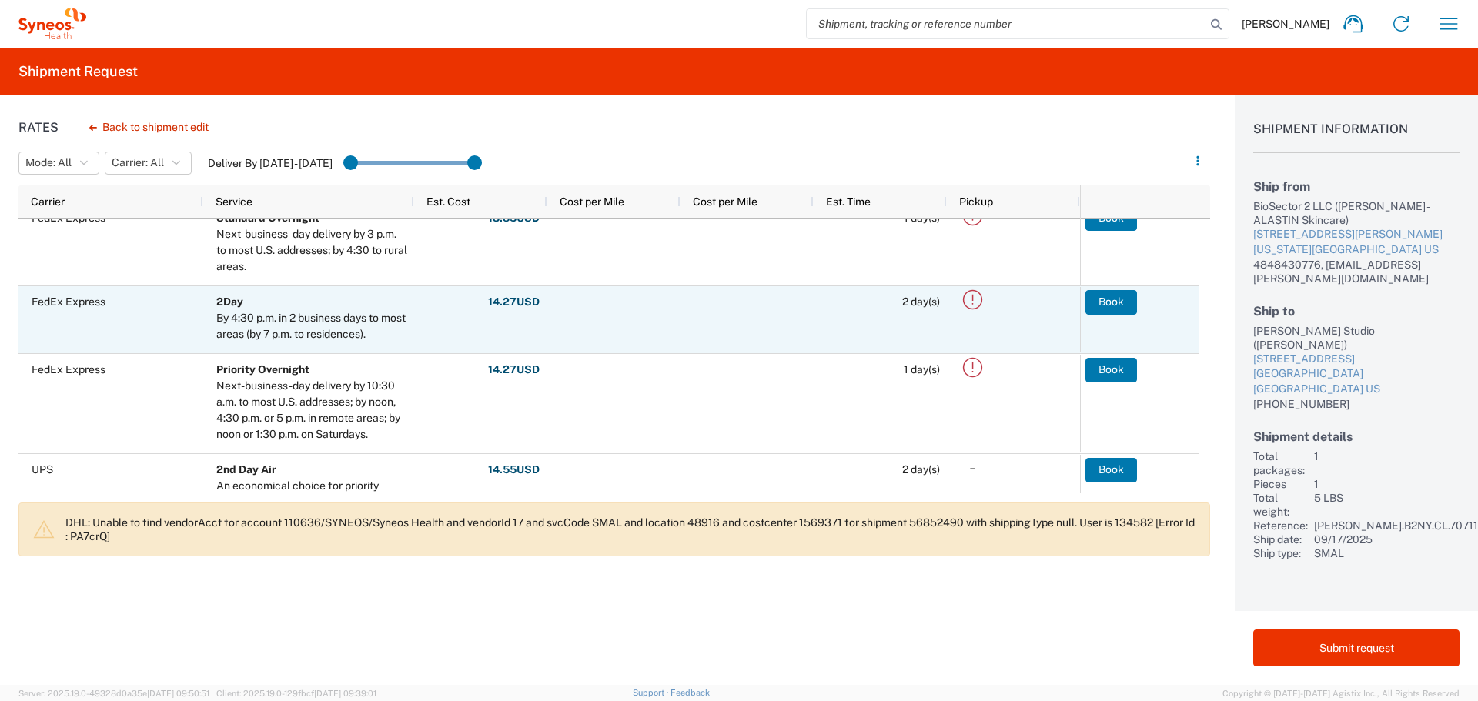
scroll to position [101, 0]
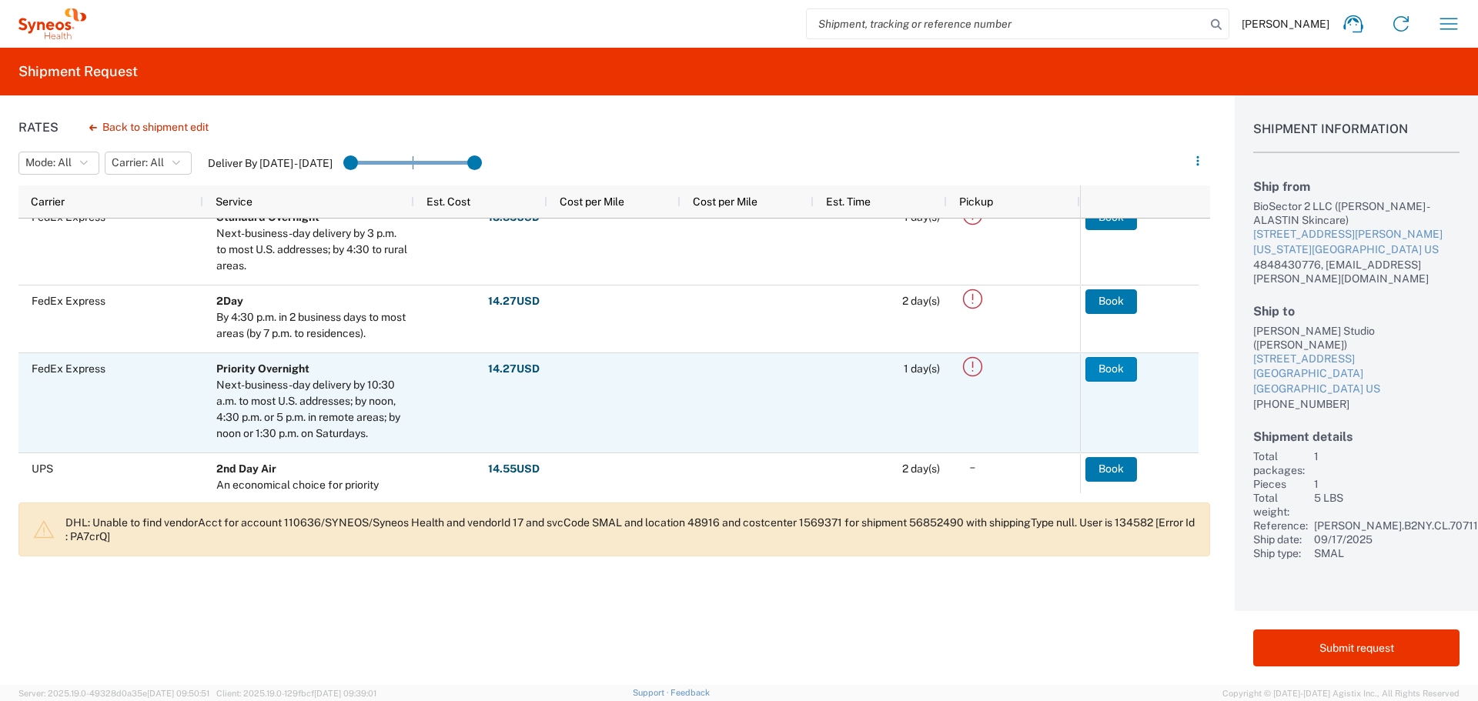
click at [1111, 370] on button "Book" at bounding box center [1112, 369] width 52 height 25
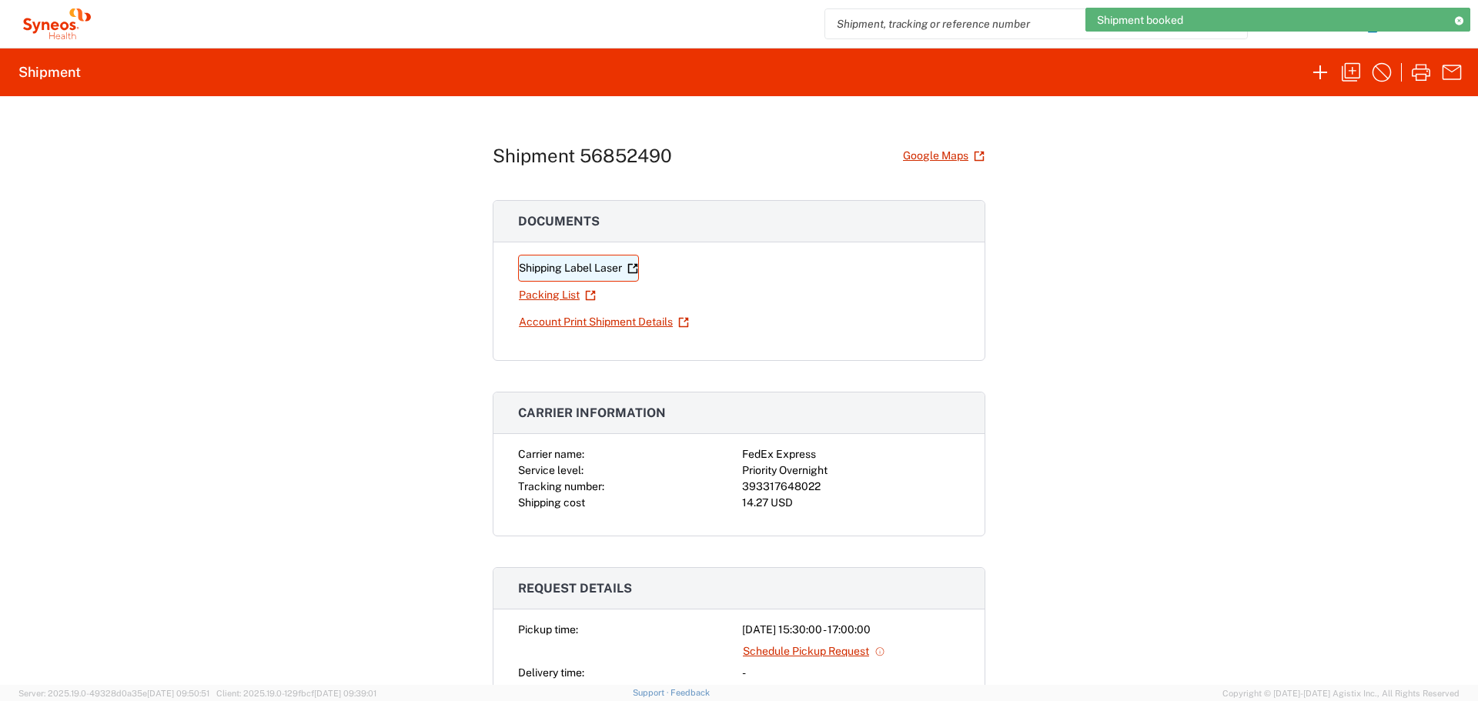
click at [539, 268] on link "Shipping Label Laser" at bounding box center [578, 268] width 121 height 27
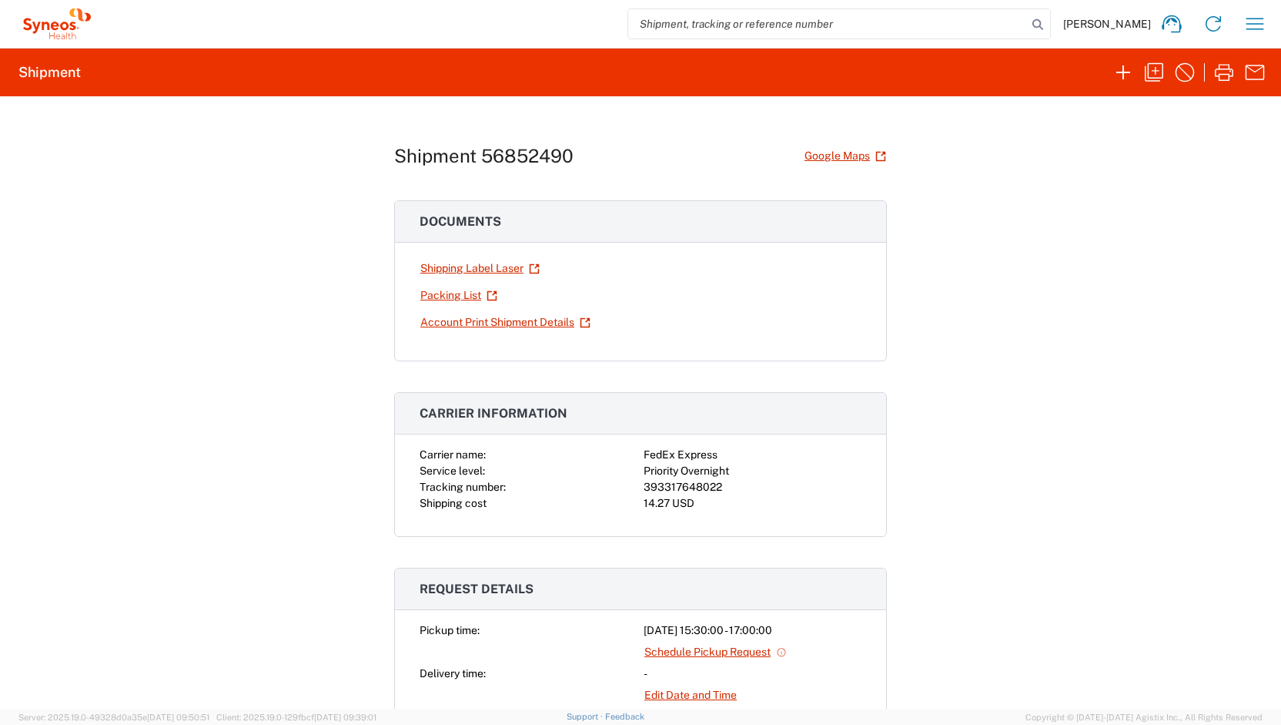
click at [402, 472] on div "Carrier name: FedEx Express Service level: Priority Overnight Tracking number: …" at bounding box center [640, 491] width 491 height 89
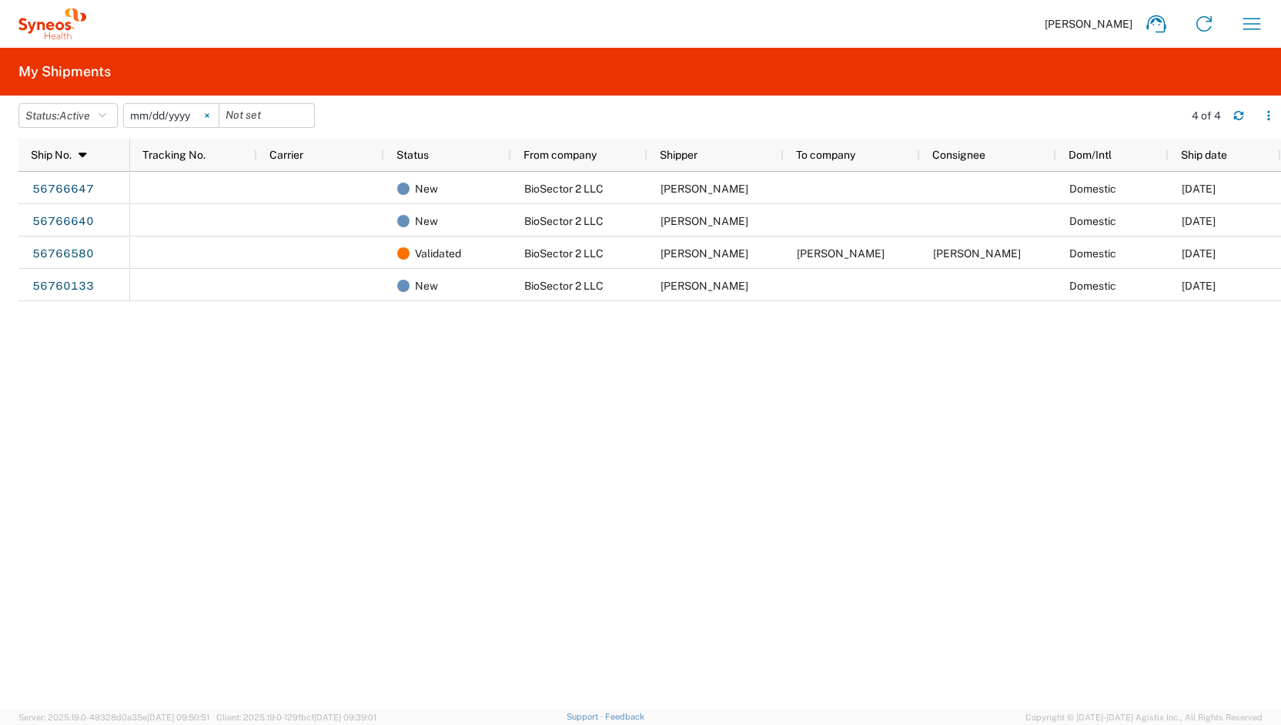
click at [209, 114] on icon at bounding box center [207, 116] width 4 height 4
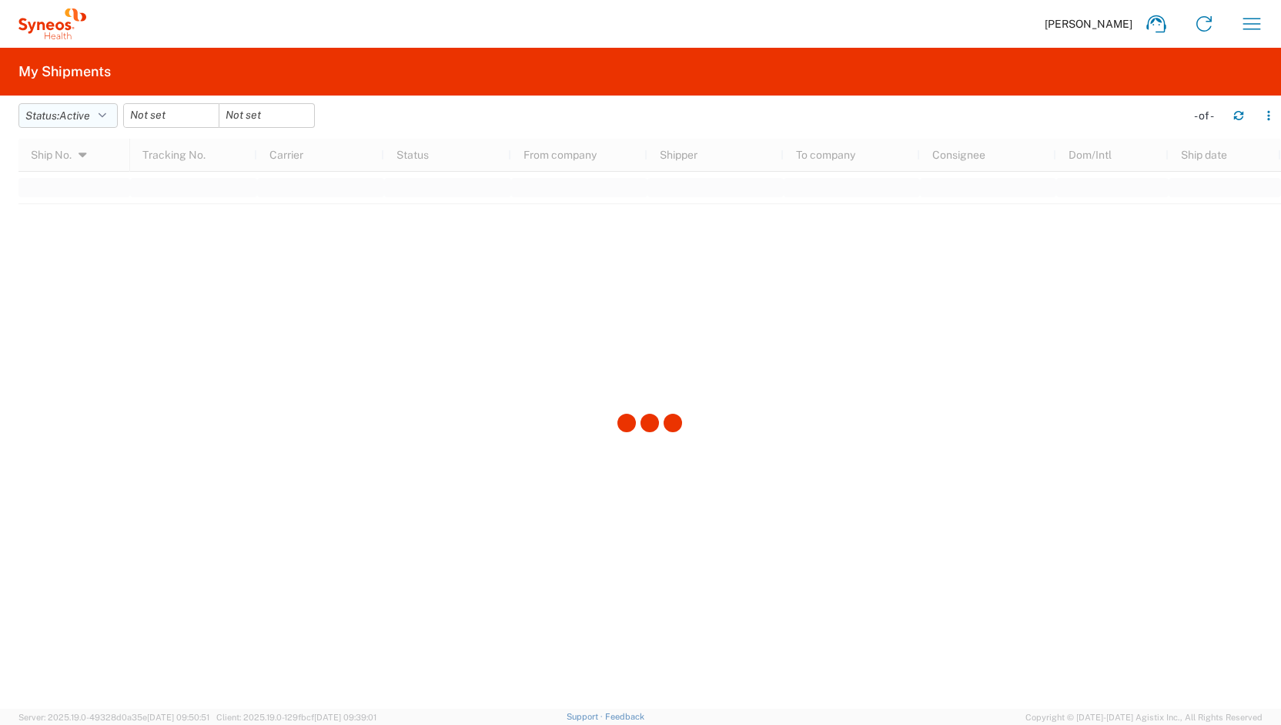
click at [75, 119] on span "Active" at bounding box center [74, 115] width 31 height 12
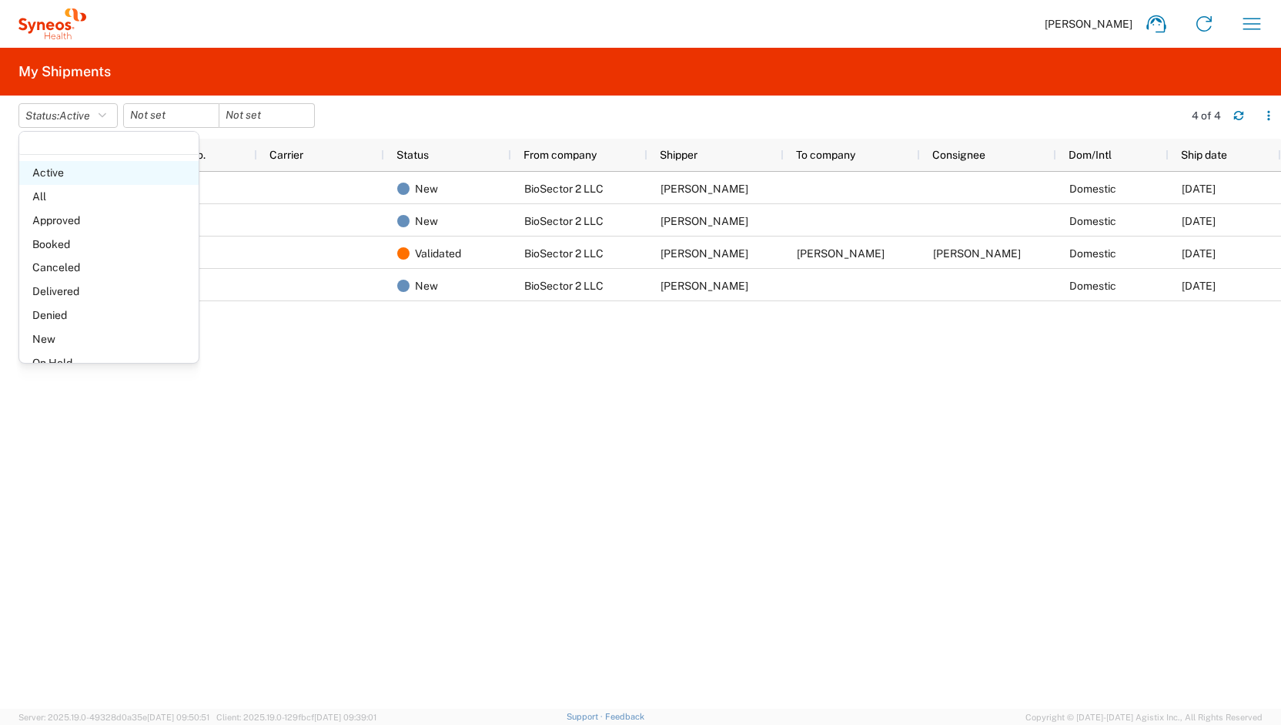
click at [85, 169] on span "Active" at bounding box center [108, 173] width 179 height 24
click at [49, 118] on button "Status: Active" at bounding box center [67, 115] width 99 height 25
click at [62, 159] on div "Active All Approved Booked Canceled Delivered Denied New On Hold Pending Return…" at bounding box center [108, 247] width 179 height 231
click at [62, 193] on span "All" at bounding box center [108, 197] width 179 height 24
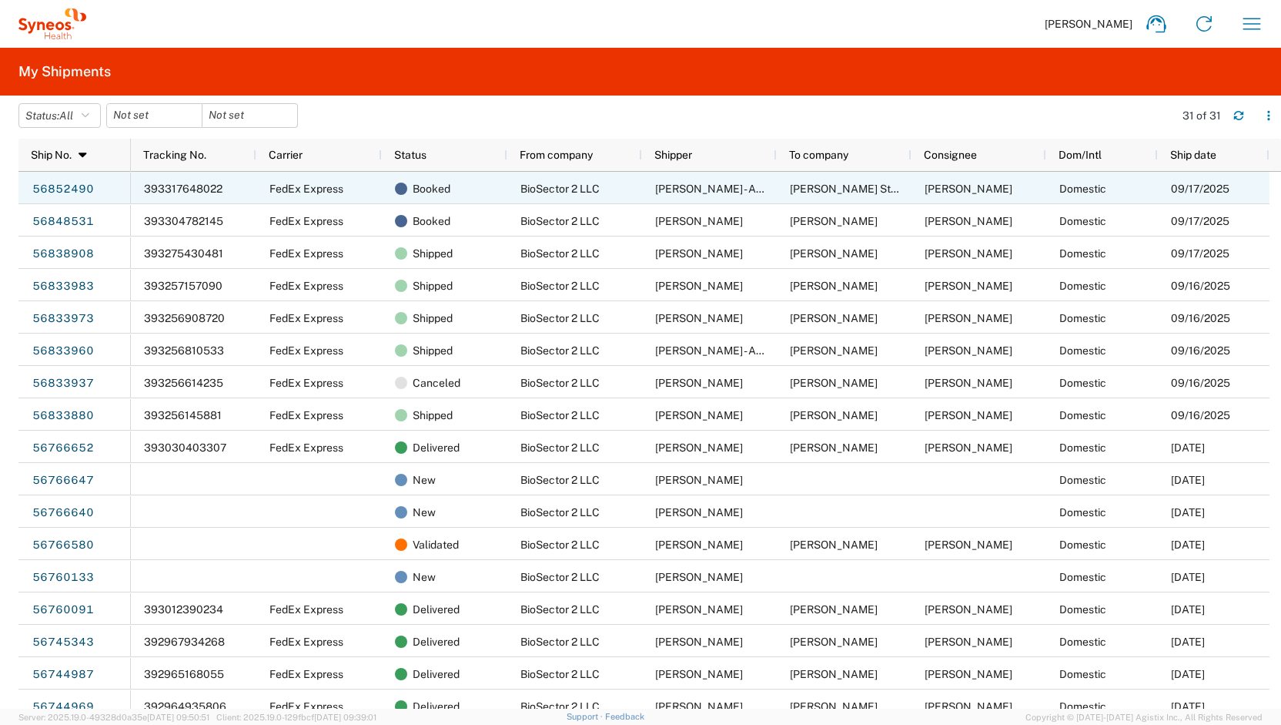
click at [168, 196] on div "393317648022" at bounding box center [194, 188] width 126 height 32
click at [77, 189] on link "56852490" at bounding box center [63, 189] width 63 height 25
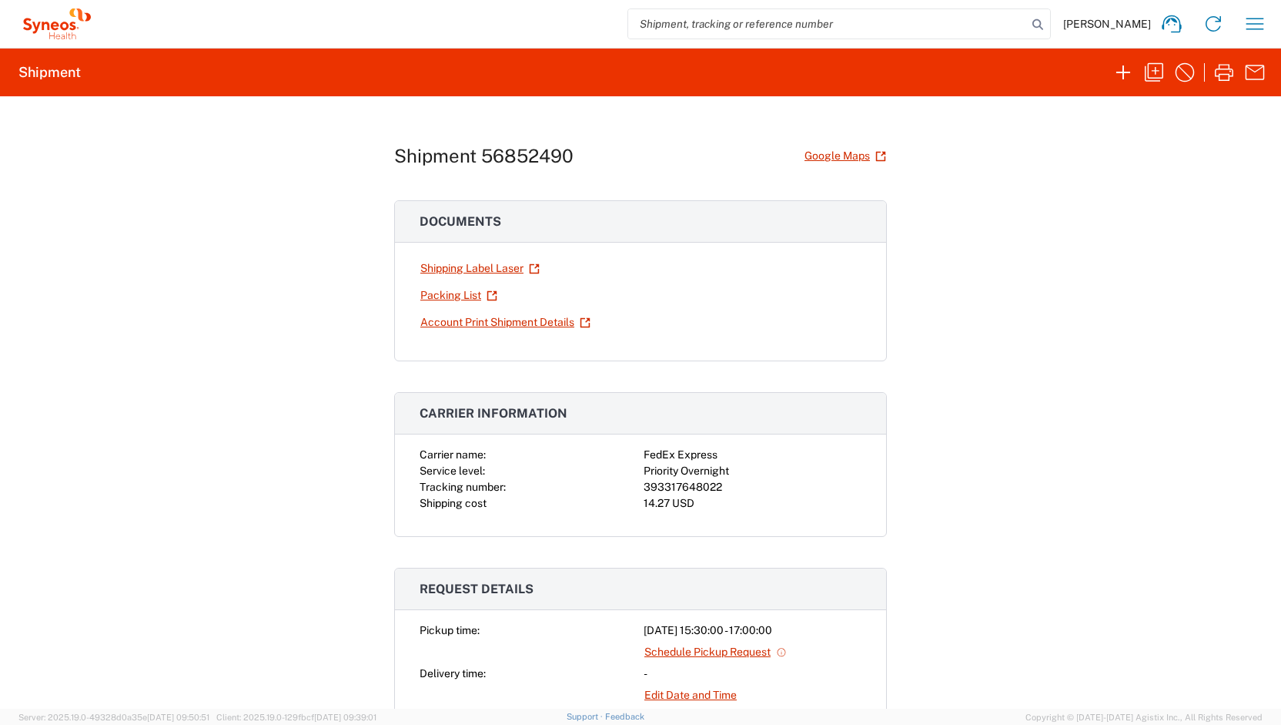
click at [659, 481] on div "393317648022" at bounding box center [753, 487] width 218 height 16
copy div "393317648022"
click at [1059, 511] on div "Shipment 56852490 Google Maps Documents Shipping Label Laser Packing List Accou…" at bounding box center [640, 402] width 1281 height 612
